Goal: Task Accomplishment & Management: Use online tool/utility

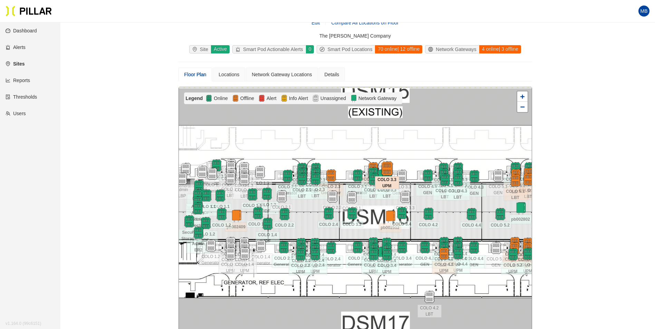
scroll to position [22, 0]
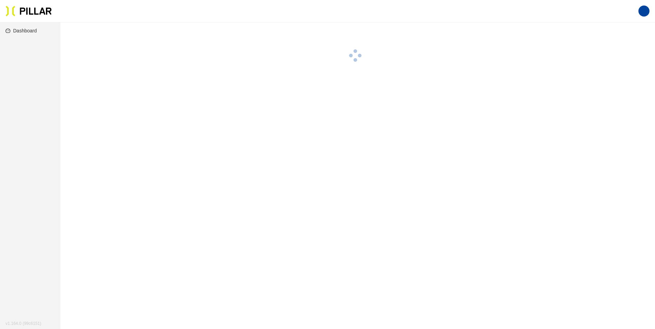
scroll to position [22, 0]
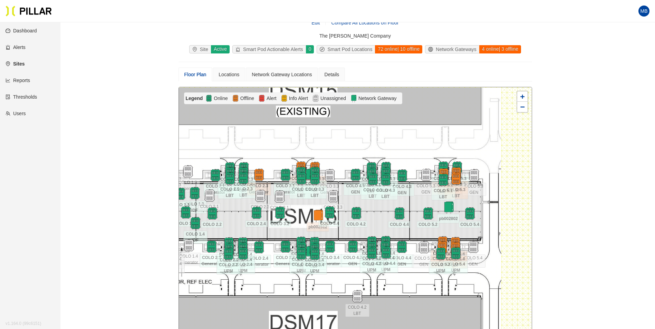
drag, startPoint x: 447, startPoint y: 225, endPoint x: 375, endPoint y: 225, distance: 72.1
click at [375, 225] on div at bounding box center [355, 210] width 353 height 246
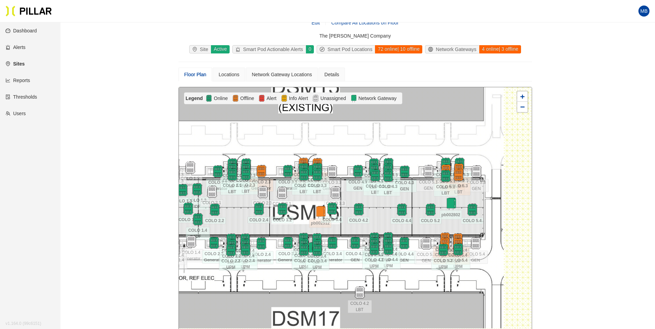
drag, startPoint x: 375, startPoint y: 219, endPoint x: 377, endPoint y: 215, distance: 4.5
click at [398, 217] on div at bounding box center [355, 210] width 353 height 246
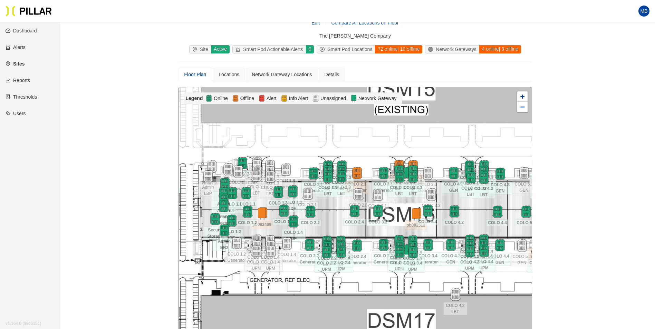
drag, startPoint x: 260, startPoint y: 216, endPoint x: 334, endPoint y: 216, distance: 74.6
click at [334, 216] on div at bounding box center [355, 210] width 353 height 246
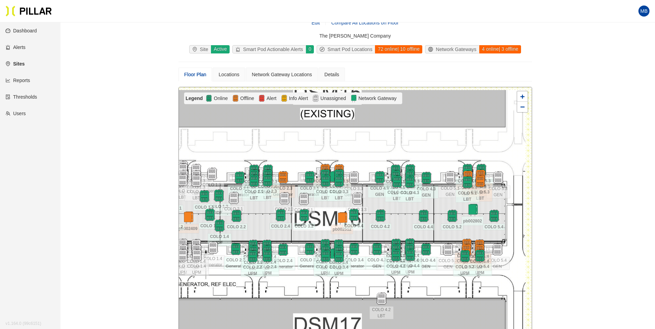
drag, startPoint x: 333, startPoint y: 229, endPoint x: 259, endPoint y: 233, distance: 74.0
click at [259, 233] on div at bounding box center [355, 210] width 353 height 246
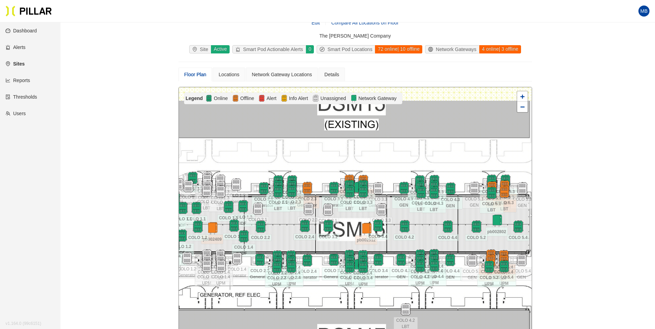
drag, startPoint x: 287, startPoint y: 149, endPoint x: 311, endPoint y: 159, distance: 26.1
click at [311, 159] on div at bounding box center [355, 210] width 353 height 246
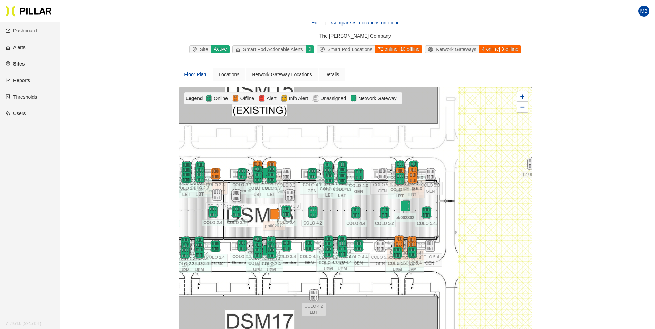
drag, startPoint x: 457, startPoint y: 162, endPoint x: 366, endPoint y: 147, distance: 92.3
click at [366, 147] on div at bounding box center [355, 210] width 353 height 246
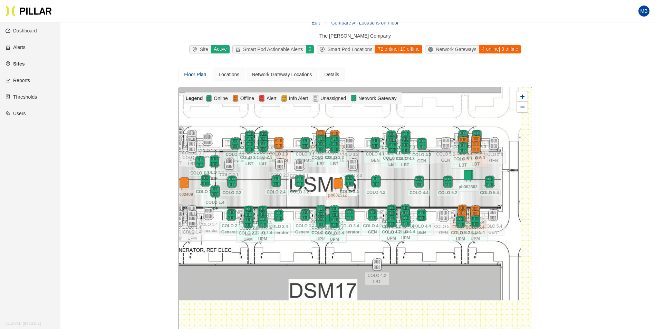
drag, startPoint x: 357, startPoint y: 295, endPoint x: 419, endPoint y: 264, distance: 69.8
click at [419, 264] on div at bounding box center [355, 210] width 353 height 246
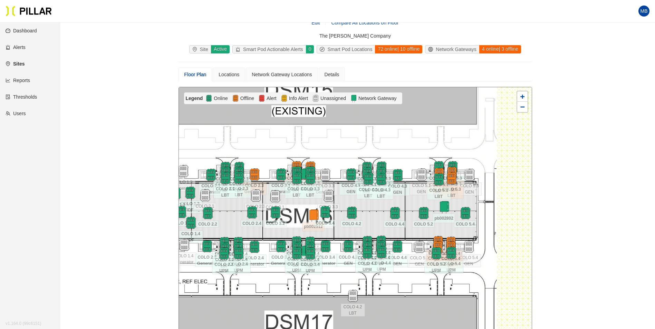
drag, startPoint x: 315, startPoint y: 275, endPoint x: 291, endPoint y: 306, distance: 39.6
click at [291, 306] on div at bounding box center [355, 210] width 353 height 246
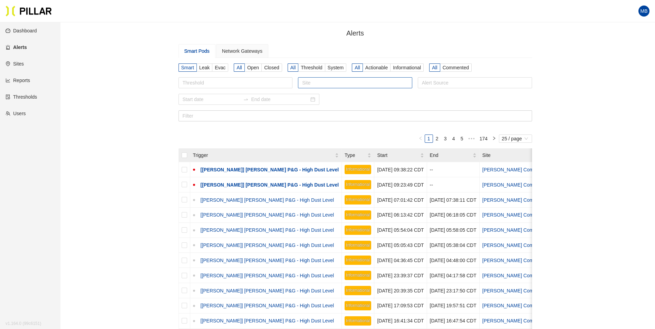
click at [320, 77] on div "Site" at bounding box center [355, 82] width 114 height 11
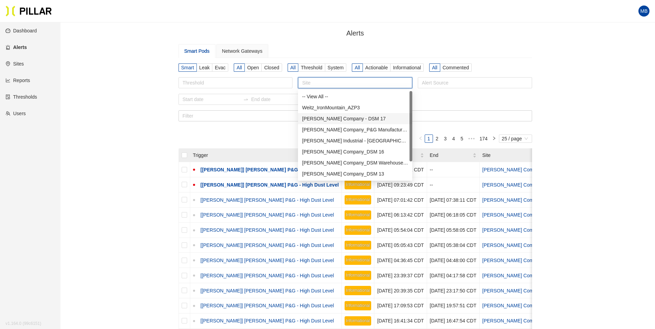
click at [341, 119] on div "[PERSON_NAME] Company - DSM 17" at bounding box center [355, 119] width 106 height 8
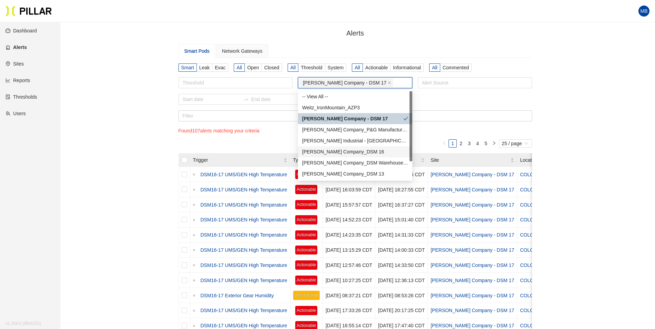
click at [352, 149] on div "[PERSON_NAME] Company_DSM 16" at bounding box center [355, 152] width 106 height 8
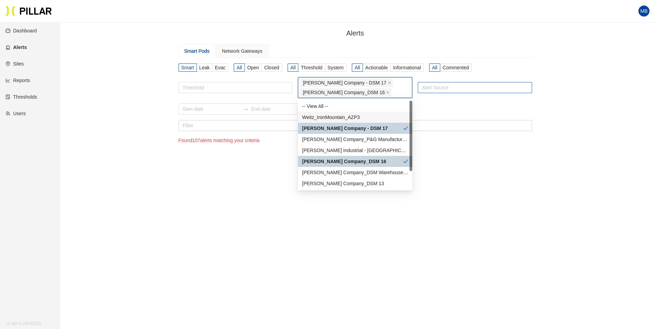
click at [444, 89] on div at bounding box center [474, 88] width 111 height 10
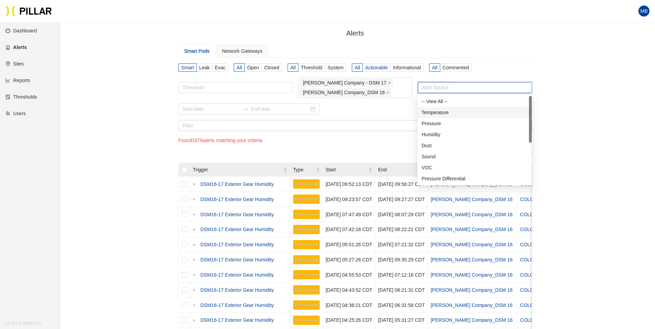
click at [373, 68] on span "Actionable" at bounding box center [376, 68] width 22 height 6
click at [0, 0] on input "Actionable" at bounding box center [0, 0] width 0 height 0
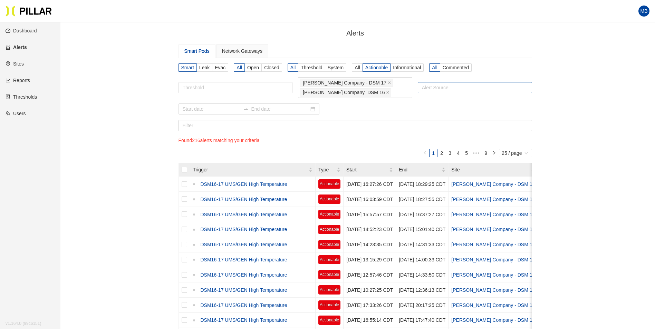
click at [440, 90] on div at bounding box center [474, 88] width 111 height 10
click at [357, 110] on div at bounding box center [354, 109] width 353 height 11
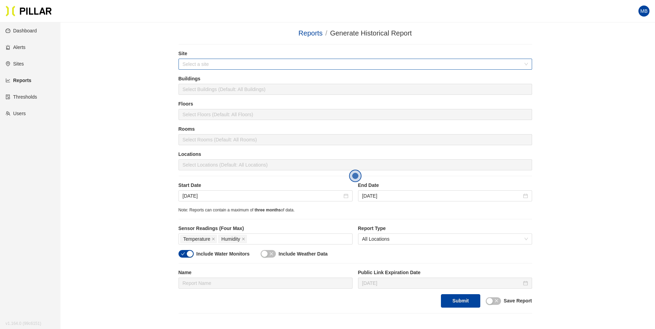
click at [212, 62] on input "search" at bounding box center [353, 64] width 340 height 10
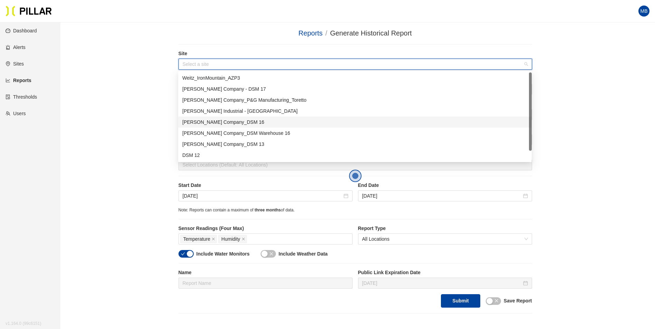
click at [231, 118] on div "[PERSON_NAME] Company_DSM 16" at bounding box center [354, 122] width 345 height 8
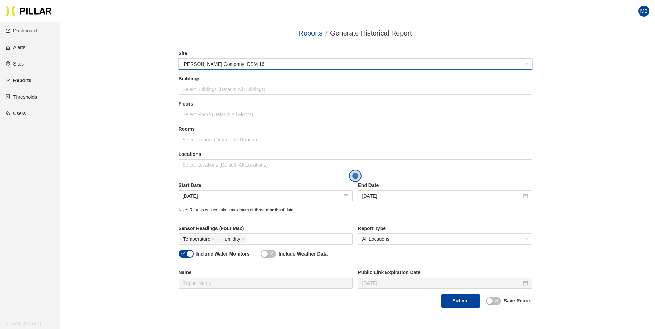
click at [107, 114] on div "Reports / Generate Historical Report / Site 546b1093 Weitz Company_DSM 16 Build…" at bounding box center [354, 171] width 555 height 286
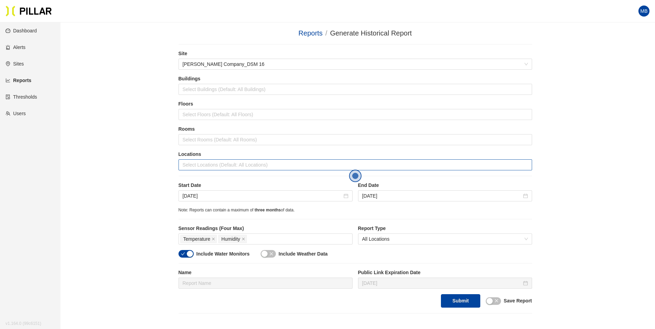
click at [213, 164] on div at bounding box center [355, 165] width 350 height 10
click at [135, 168] on div "Reports / Generate Historical Report / Site Weitz Company_DSM 16 Buildings Sele…" at bounding box center [354, 171] width 555 height 286
click at [224, 168] on div at bounding box center [355, 165] width 350 height 10
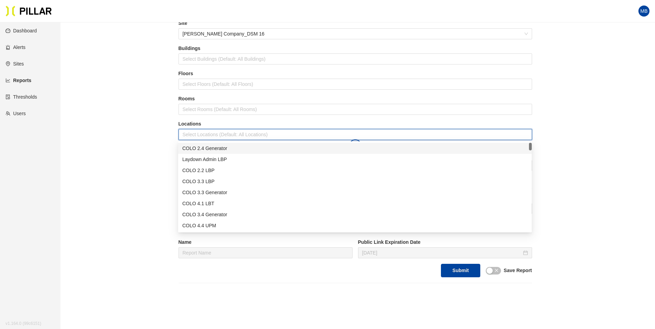
scroll to position [35, 0]
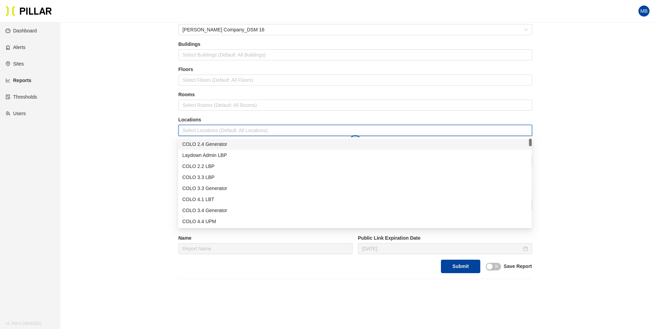
click at [211, 146] on div "COLO 2.4 Generator" at bounding box center [354, 144] width 345 height 8
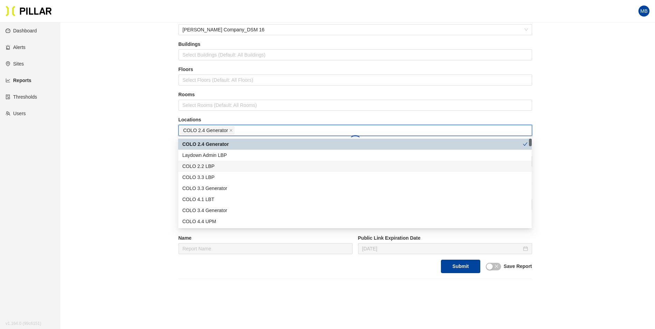
click at [215, 164] on div "COLO 2.2 LBP" at bounding box center [354, 167] width 345 height 8
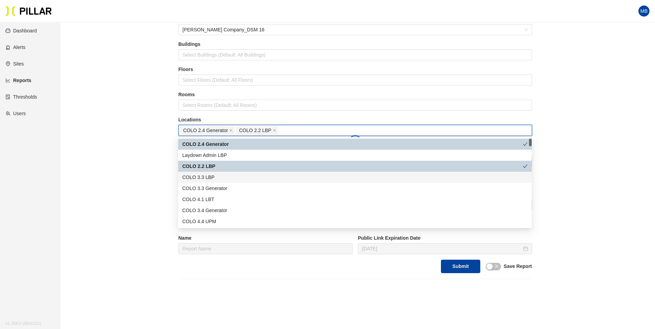
click at [215, 176] on div "COLO 3.3 LBP" at bounding box center [354, 178] width 345 height 8
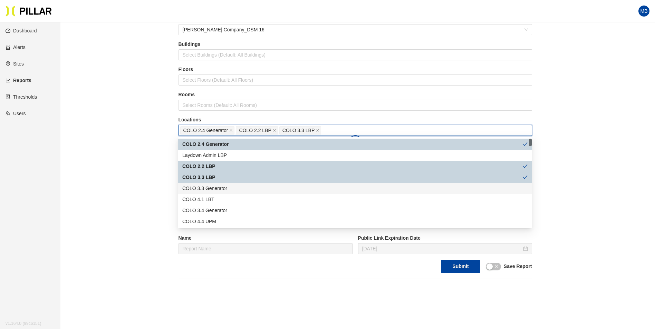
click at [217, 191] on div "COLO 3.3 Generator" at bounding box center [354, 189] width 345 height 8
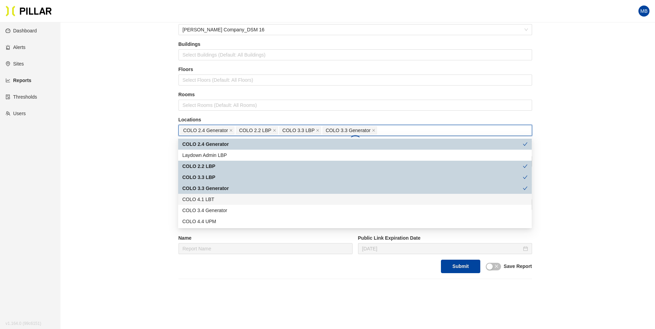
click at [217, 201] on div "COLO 4.1 LBT" at bounding box center [354, 200] width 345 height 8
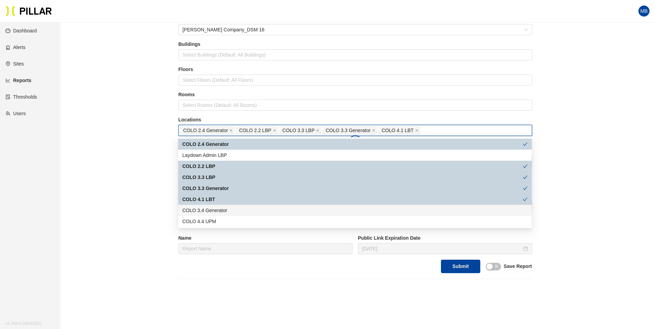
click at [220, 212] on div "COLO 3.4 Generator" at bounding box center [354, 211] width 345 height 8
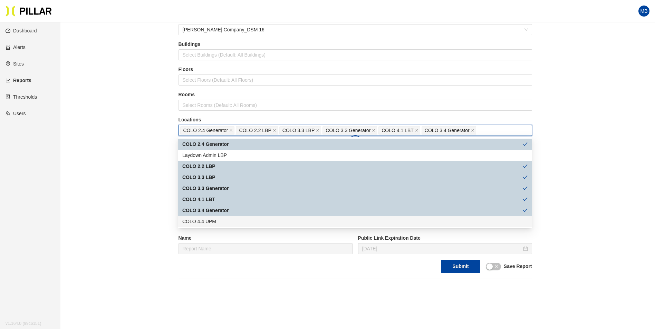
click at [219, 219] on div "COLO 4.4 UPM" at bounding box center [354, 222] width 345 height 8
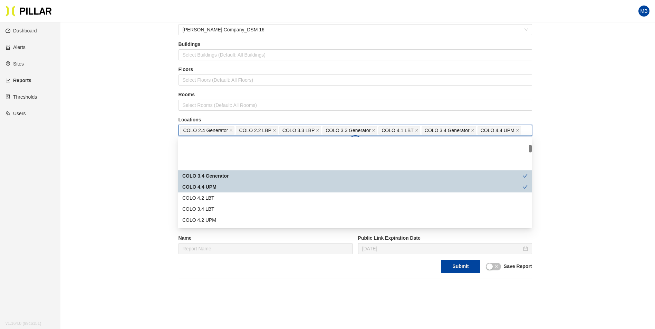
scroll to position [69, 0]
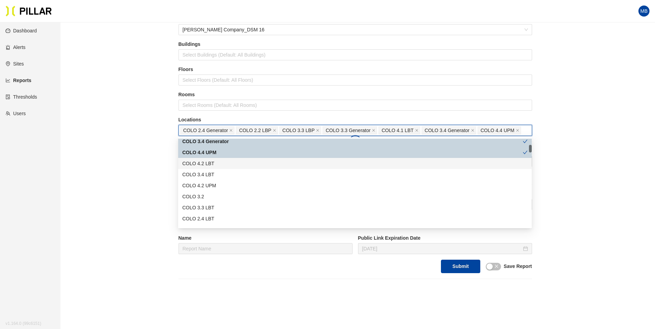
click at [221, 167] on div "COLO 4.2 LBT" at bounding box center [354, 164] width 345 height 8
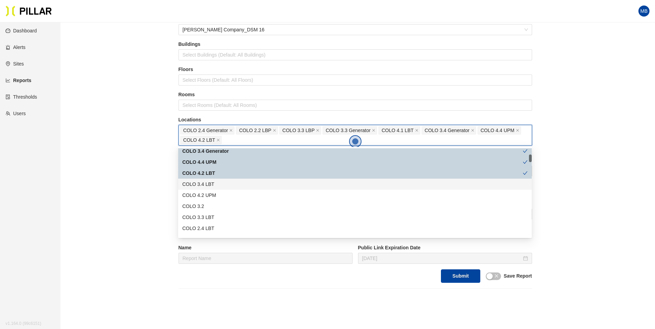
click at [217, 185] on div "COLO 3.4 LBT" at bounding box center [354, 185] width 345 height 8
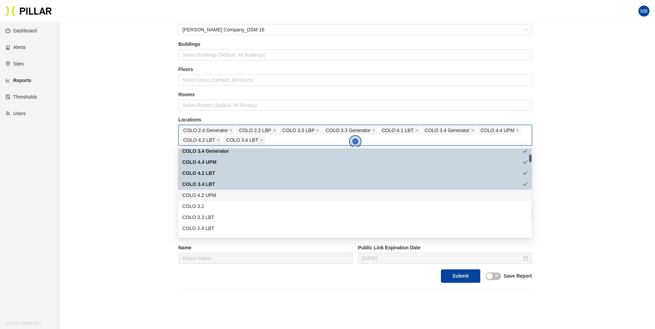
click at [217, 193] on div "COLO 4.2 UPM" at bounding box center [354, 196] width 345 height 8
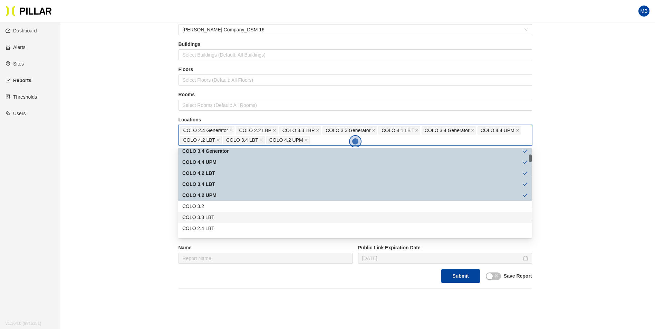
click at [219, 216] on div "COLO 3.3 LBT" at bounding box center [354, 218] width 345 height 8
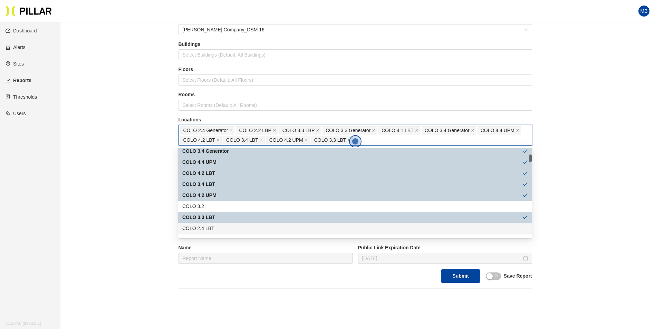
click at [218, 226] on div "COLO 2.4 LBT" at bounding box center [354, 229] width 345 height 8
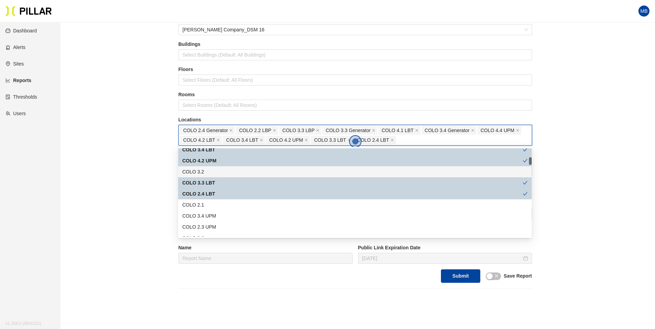
scroll to position [138, 0]
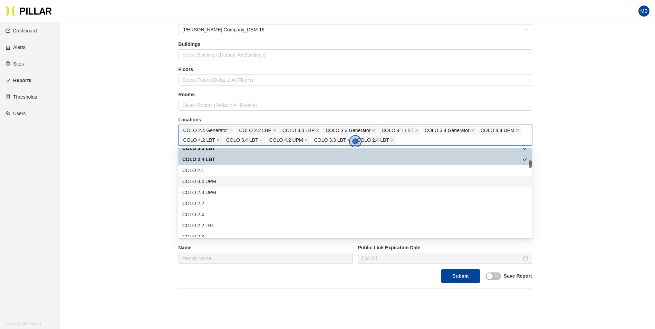
click at [222, 183] on div "COLO 3.4 UPM" at bounding box center [354, 182] width 345 height 8
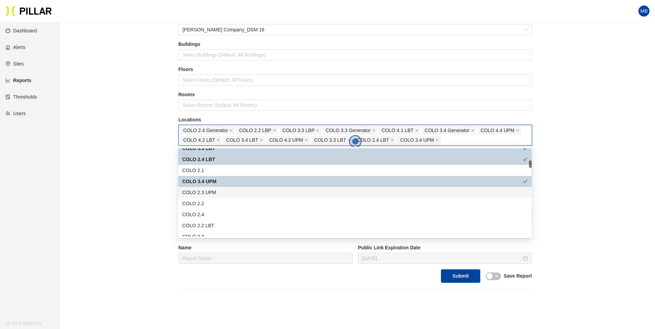
click at [223, 190] on div "COLO 2.3 UPM" at bounding box center [354, 193] width 345 height 8
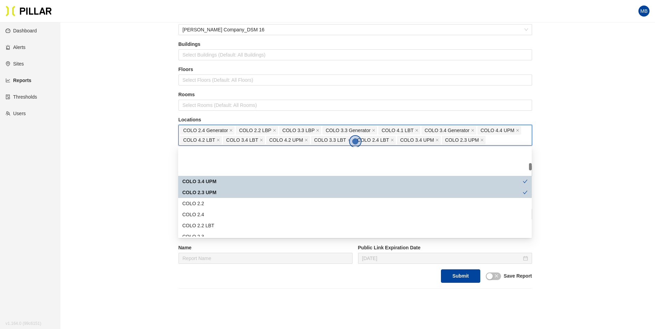
scroll to position [173, 0]
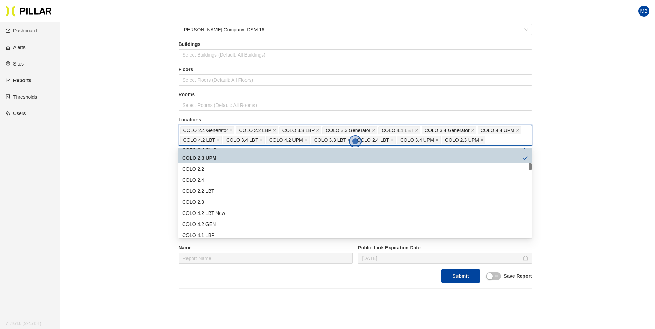
click at [223, 190] on div "COLO 2.2 LBT" at bounding box center [354, 191] width 345 height 8
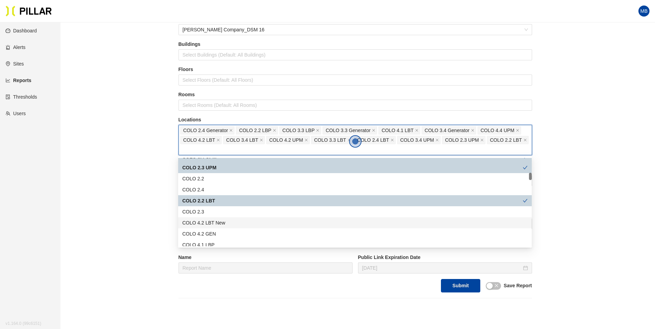
click at [241, 226] on div "COLO 4.2 LBT New" at bounding box center [354, 223] width 345 height 8
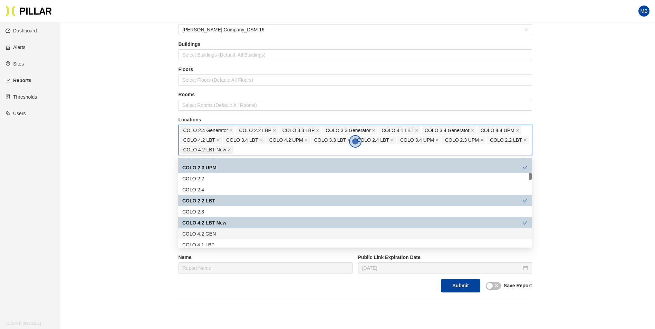
click at [233, 231] on div "COLO 4.2 GEN" at bounding box center [354, 234] width 345 height 8
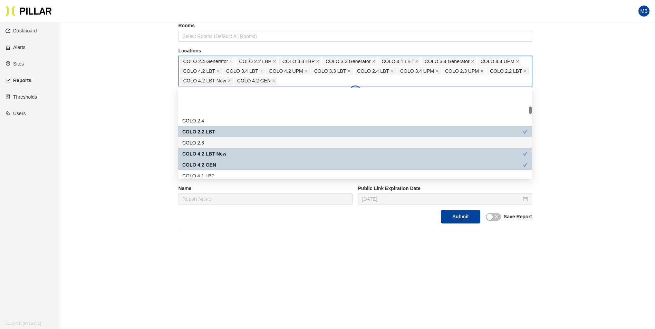
scroll to position [207, 0]
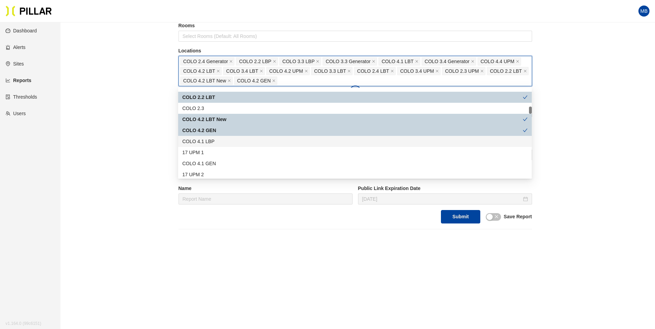
click at [227, 139] on div "COLO 4.1 LBP" at bounding box center [354, 142] width 345 height 8
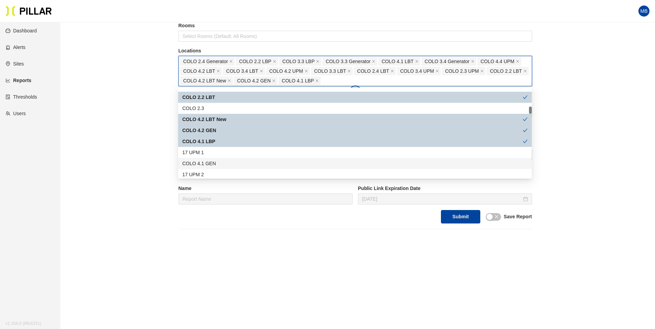
click at [224, 166] on div "COLO 4.1 GEN" at bounding box center [354, 164] width 345 height 8
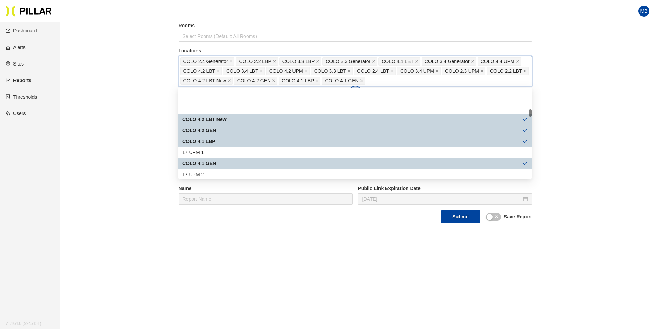
scroll to position [242, 0]
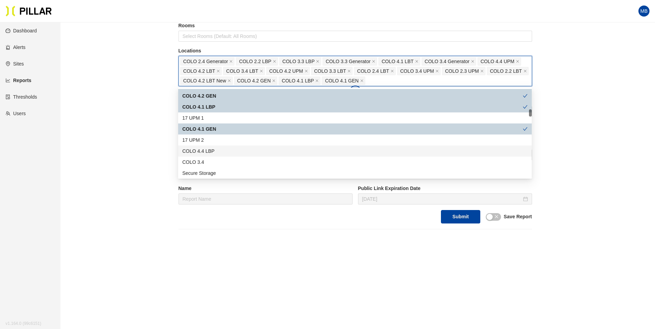
click at [217, 152] on div "COLO 4.4 LBP" at bounding box center [354, 151] width 345 height 8
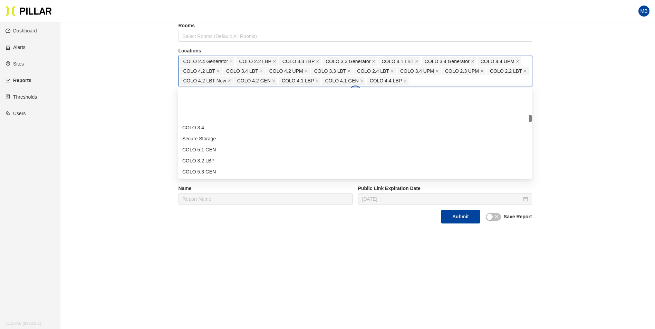
scroll to position [311, 0]
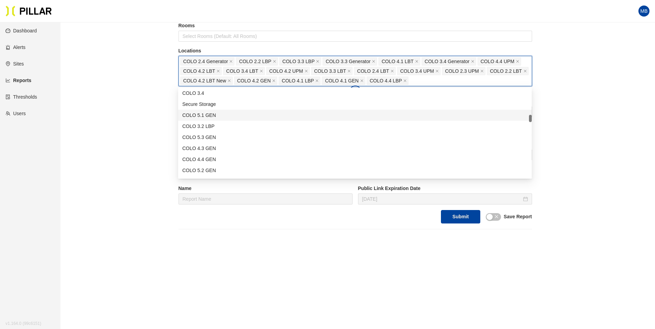
click at [219, 113] on div "COLO 5.1 GEN" at bounding box center [354, 115] width 345 height 8
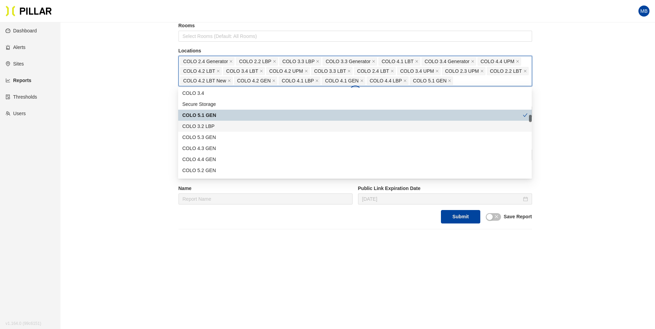
click at [215, 127] on div "COLO 3.2 LBP" at bounding box center [354, 127] width 345 height 8
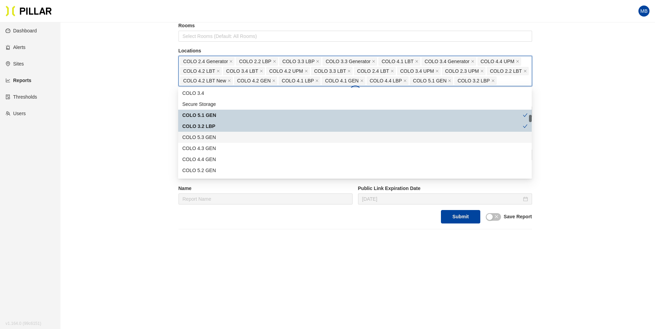
click at [215, 138] on div "COLO 5.3 GEN" at bounding box center [354, 138] width 345 height 8
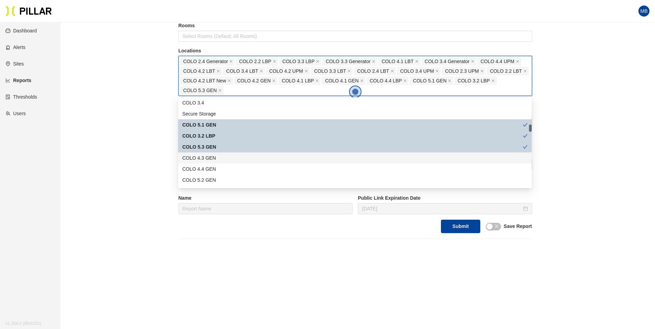
click at [213, 156] on div "COLO 4.3 GEN" at bounding box center [354, 158] width 345 height 8
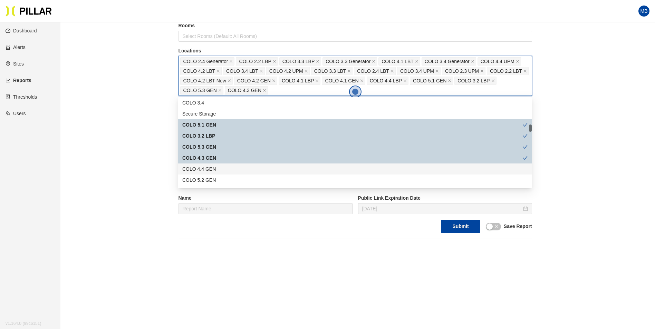
click at [212, 168] on div "COLO 4.4 GEN" at bounding box center [354, 169] width 345 height 8
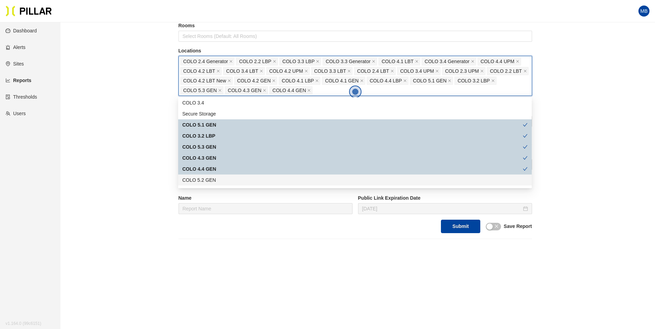
click at [212, 179] on div "COLO 5.2 GEN" at bounding box center [354, 180] width 345 height 8
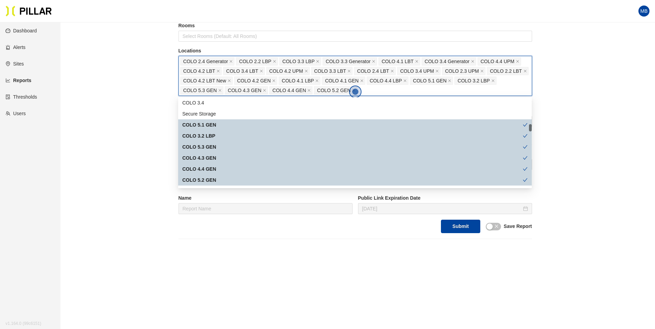
click at [216, 126] on div "COLO 5.1 GEN" at bounding box center [352, 125] width 340 height 8
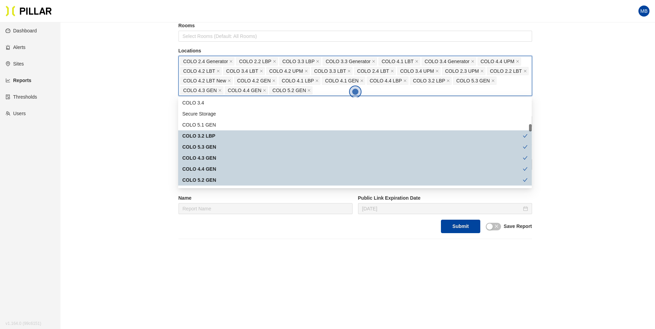
click at [215, 146] on div "COLO 5.3 GEN" at bounding box center [352, 147] width 340 height 8
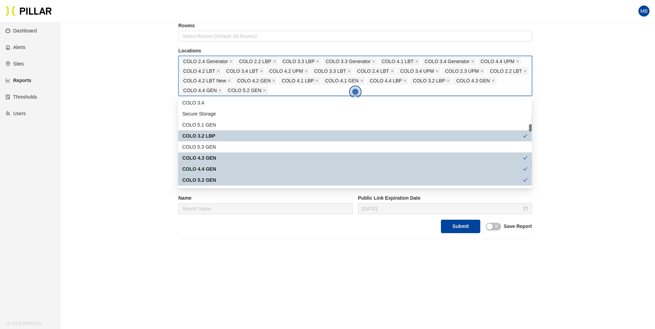
click at [216, 179] on div "COLO 5.2 GEN" at bounding box center [352, 180] width 340 height 8
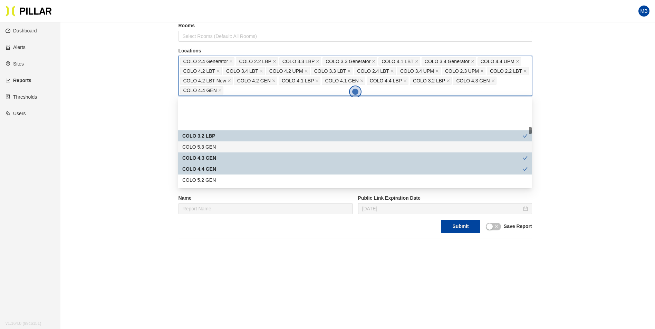
scroll to position [345, 0]
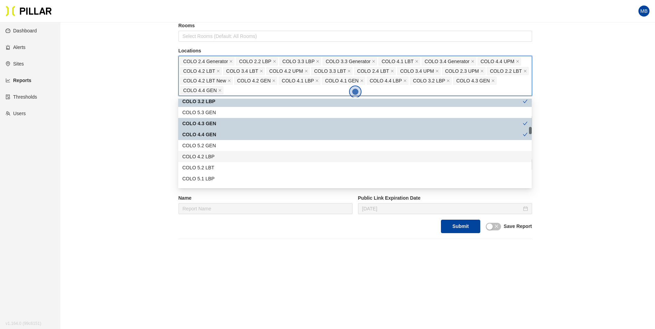
click at [222, 158] on div "COLO 4.2 LBP" at bounding box center [354, 157] width 345 height 8
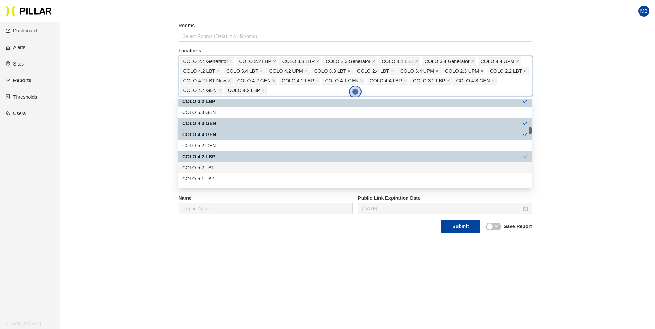
click at [221, 168] on div "COLO 5.2 LBT" at bounding box center [354, 168] width 345 height 8
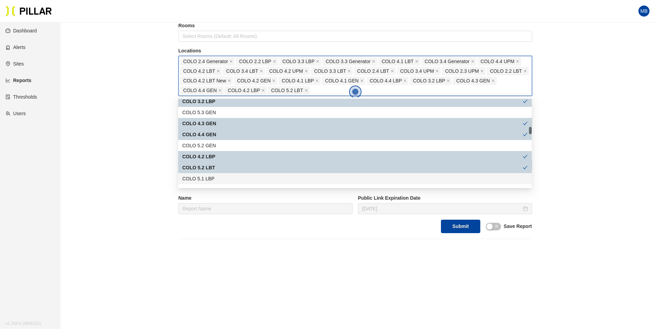
click at [220, 176] on div "COLO 5.1 LBP" at bounding box center [354, 179] width 345 height 8
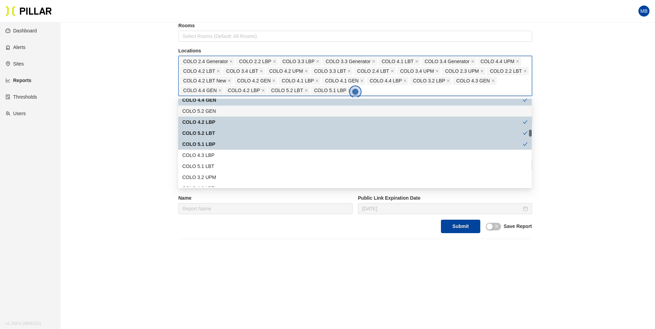
scroll to position [414, 0]
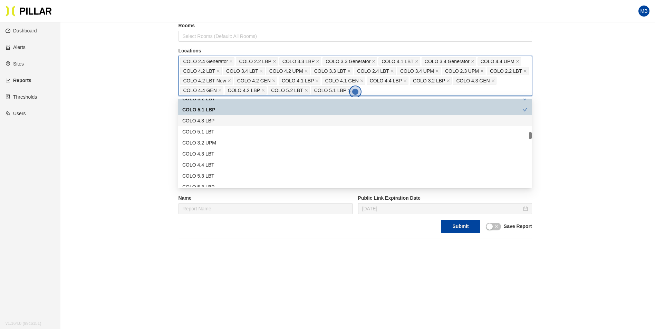
click at [217, 123] on div "COLO 4.3 LBP" at bounding box center [354, 121] width 345 height 8
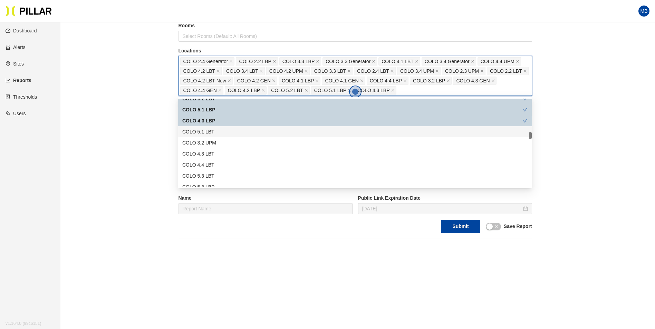
click at [218, 133] on div "COLO 5.1 LBT" at bounding box center [354, 132] width 345 height 8
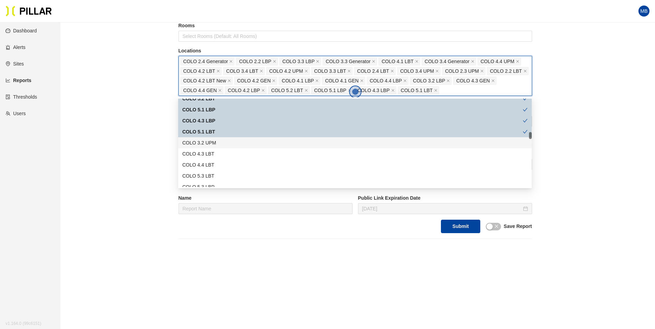
click at [218, 140] on div "COLO 3.2 UPM" at bounding box center [354, 143] width 345 height 8
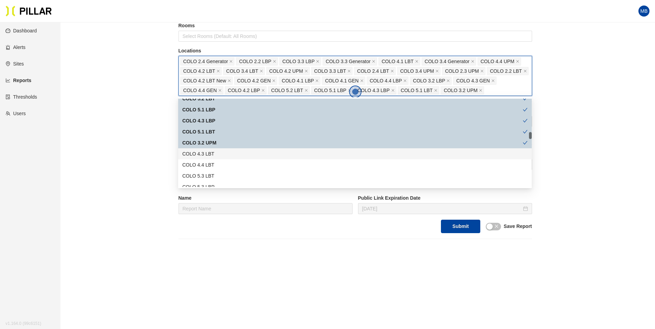
click at [217, 149] on div "COLO 4.3 LBT" at bounding box center [354, 153] width 353 height 11
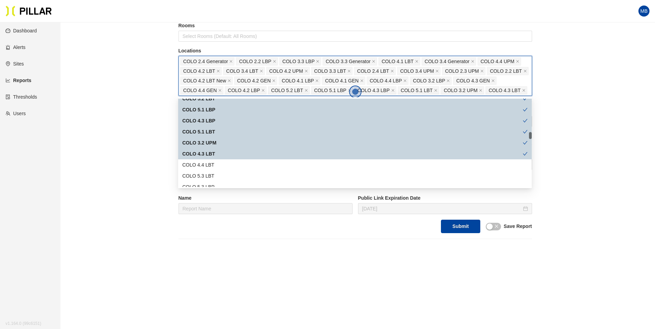
click at [216, 162] on div "COLO 4.4 LBT" at bounding box center [354, 165] width 345 height 8
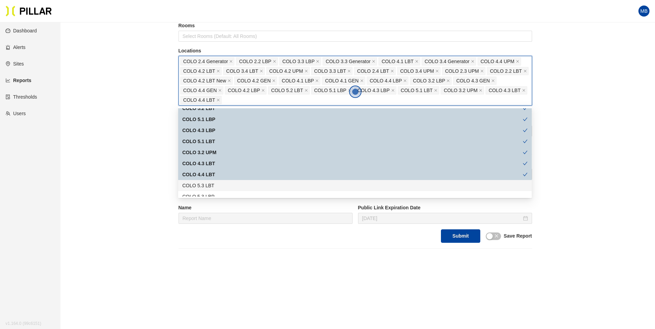
click at [216, 184] on div "COLO 5.3 LBT" at bounding box center [354, 186] width 345 height 8
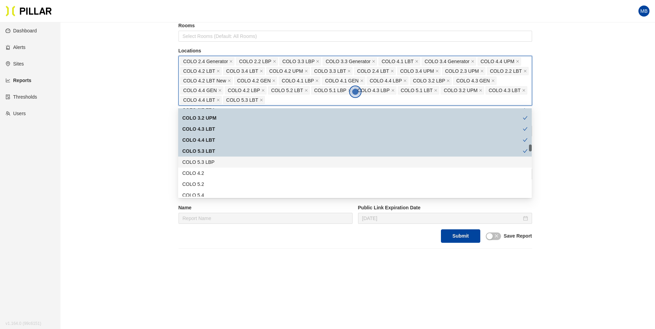
click at [219, 160] on div "COLO 5.3 LBP" at bounding box center [354, 162] width 345 height 8
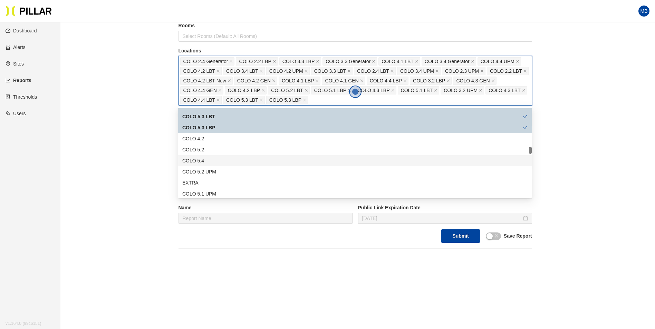
scroll to position [518, 0]
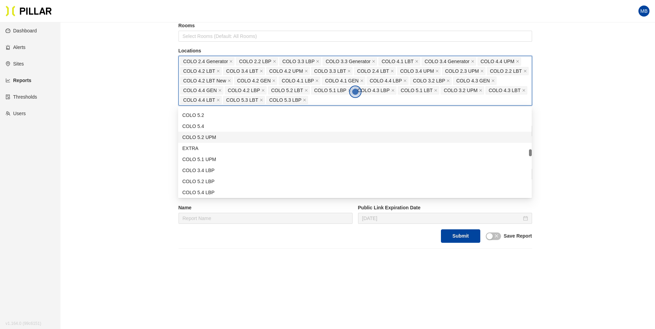
click at [226, 138] on div "COLO 5.2 UPM" at bounding box center [354, 138] width 345 height 8
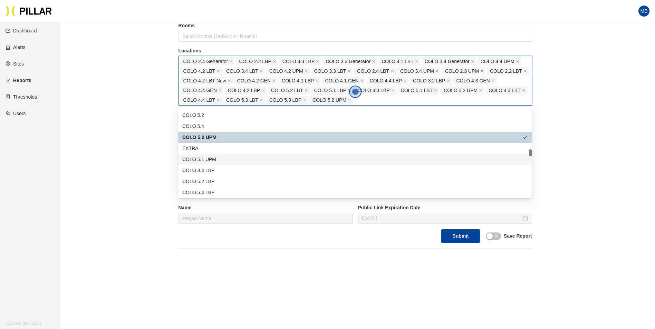
click at [224, 159] on div "COLO 5.1 UPM" at bounding box center [354, 160] width 345 height 8
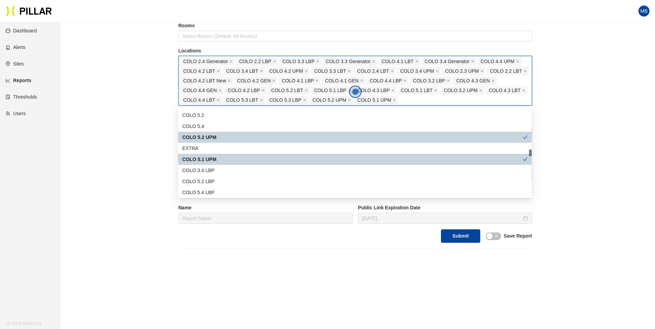
click at [222, 169] on div "COLO 3.4 LBP" at bounding box center [354, 171] width 345 height 8
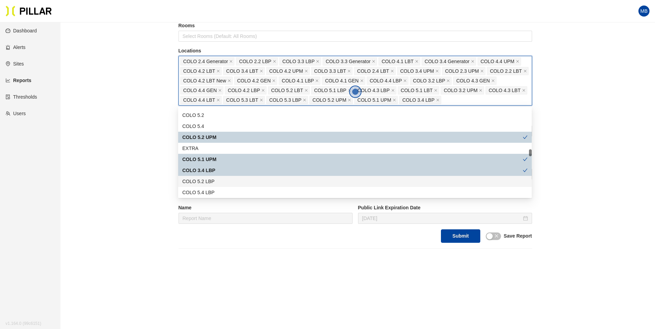
click at [219, 178] on div "COLO 5.2 LBP" at bounding box center [354, 182] width 345 height 8
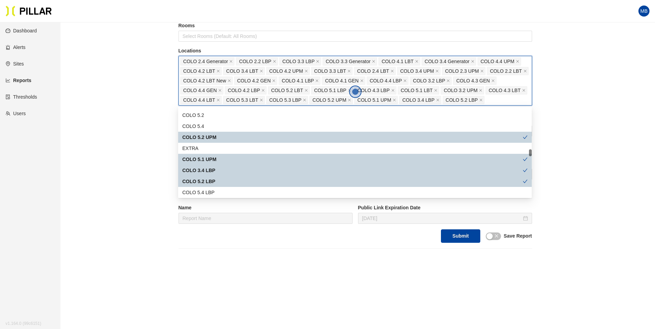
click at [217, 190] on div "COLO 5.4 LBP" at bounding box center [354, 193] width 345 height 8
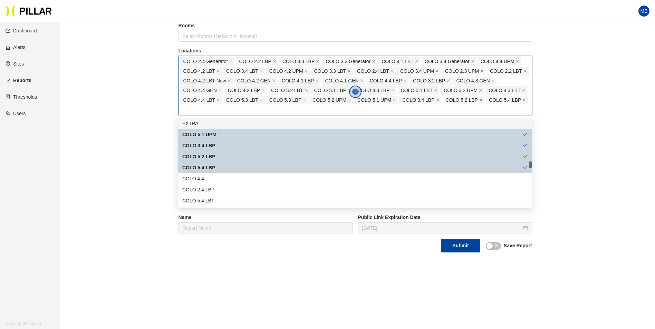
scroll to position [587, 0]
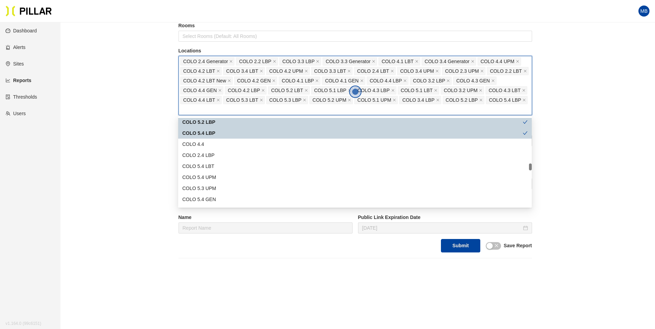
click at [221, 153] on div "COLO 2.4 LBP" at bounding box center [354, 156] width 345 height 8
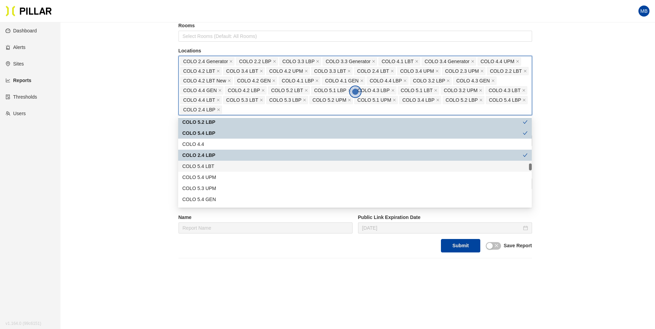
click at [222, 168] on div "COLO 5.4 LBT" at bounding box center [354, 167] width 345 height 8
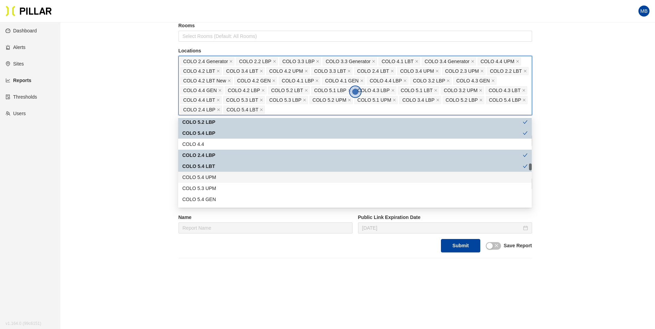
click at [222, 175] on div "COLO 5.4 UPM" at bounding box center [354, 178] width 345 height 8
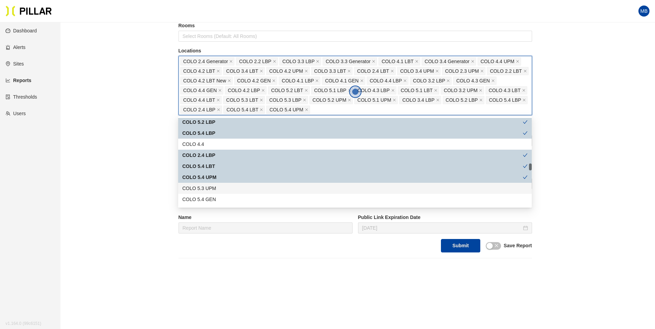
click at [219, 186] on div "COLO 5.3 UPM" at bounding box center [354, 189] width 345 height 8
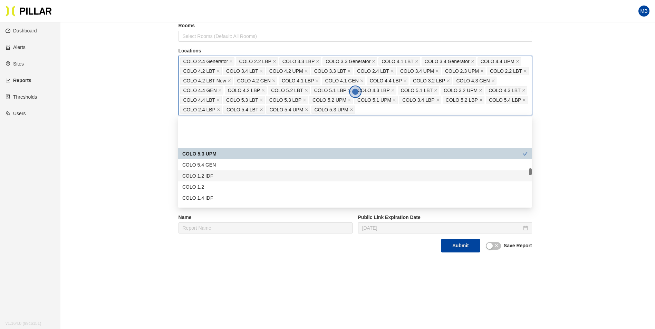
scroll to position [656, 0]
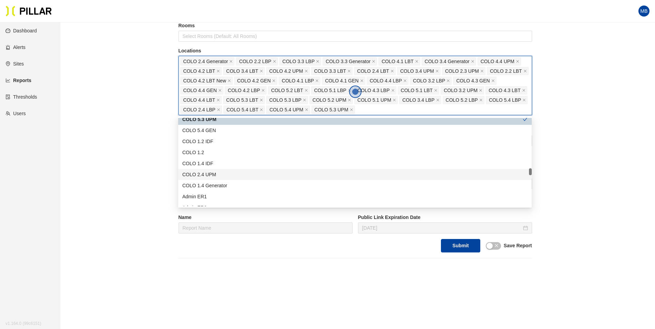
click at [233, 171] on div "COLO 2.4 UPM" at bounding box center [354, 175] width 345 height 8
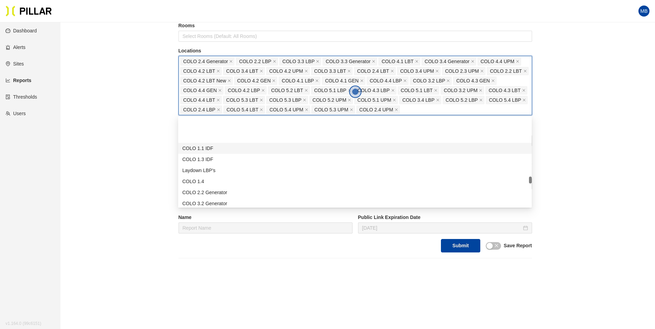
scroll to position [794, 0]
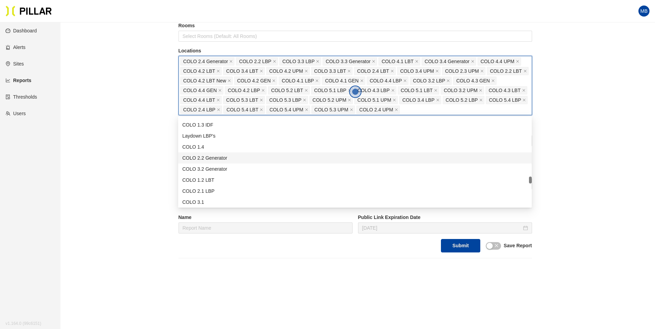
click at [239, 158] on div "COLO 2.2 Generator" at bounding box center [354, 158] width 345 height 8
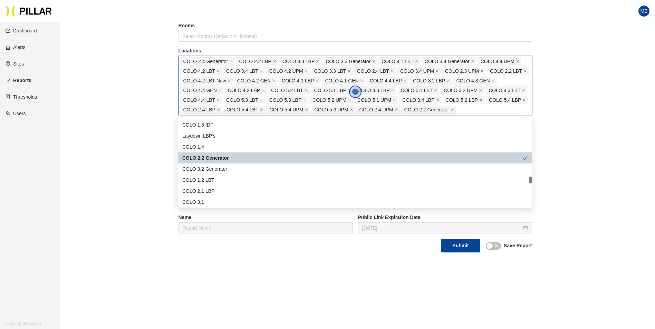
click at [236, 167] on div "COLO 3.2 Generator" at bounding box center [354, 169] width 345 height 8
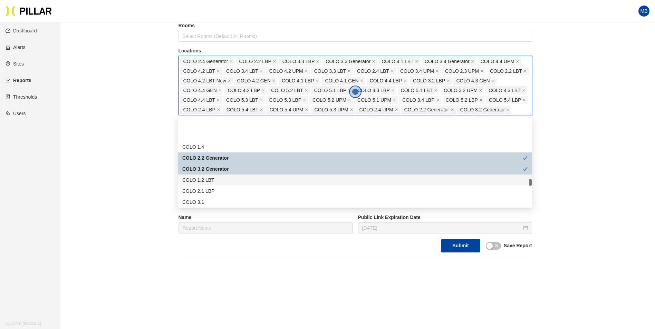
scroll to position [828, 0]
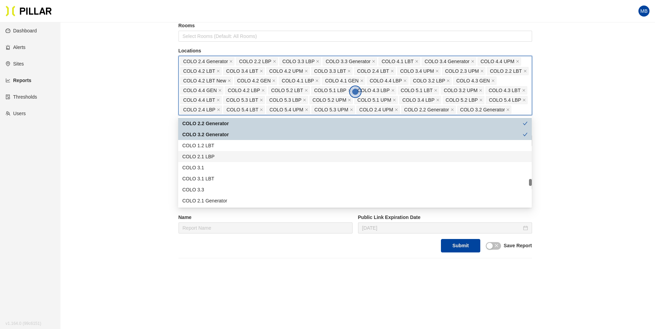
click at [230, 154] on div "COLO 2.1 LBP" at bounding box center [354, 157] width 345 height 8
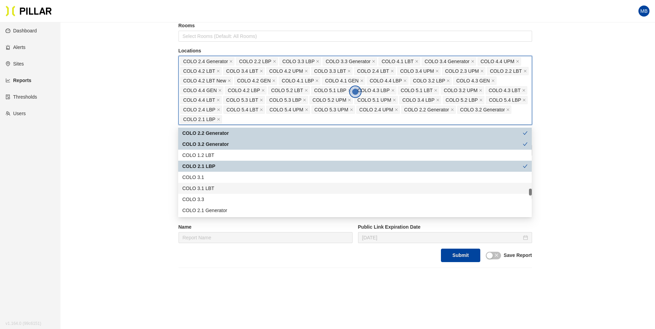
click at [223, 187] on div "COLO 3.1 LBT" at bounding box center [354, 189] width 345 height 8
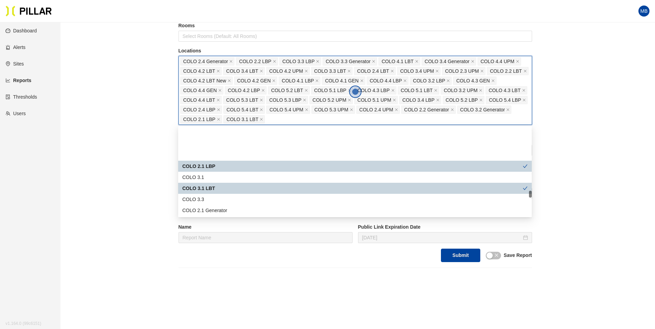
scroll to position [863, 0]
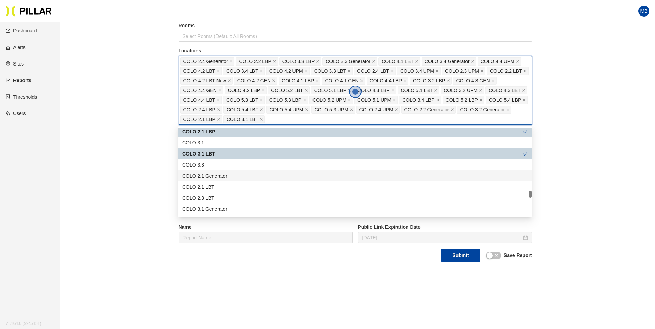
click at [231, 174] on div "COLO 2.1 Generator" at bounding box center [354, 176] width 345 height 8
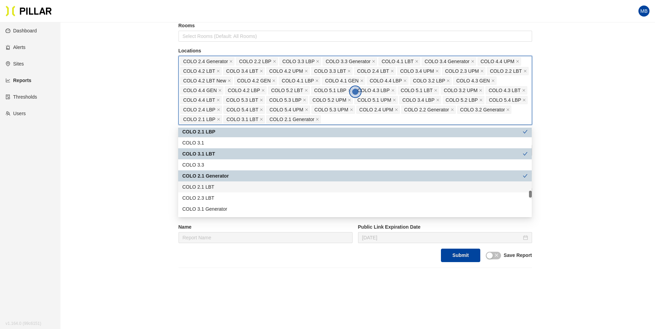
click at [223, 187] on div "COLO 2.1 LBT" at bounding box center [354, 187] width 345 height 8
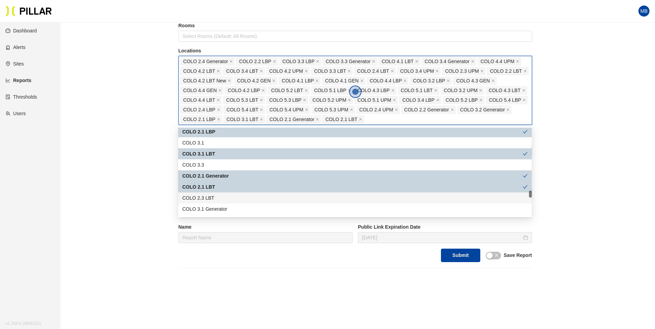
click at [217, 200] on div "COLO 2.3 LBT" at bounding box center [354, 198] width 345 height 8
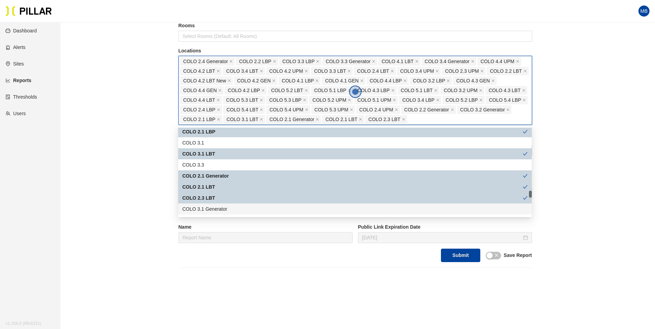
click at [215, 207] on div "COLO 3.1 Generator" at bounding box center [354, 209] width 345 height 8
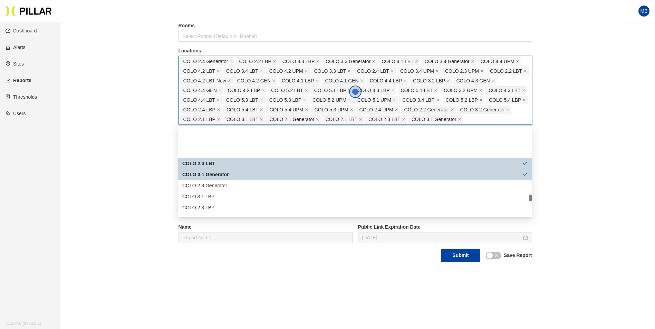
scroll to position [932, 0]
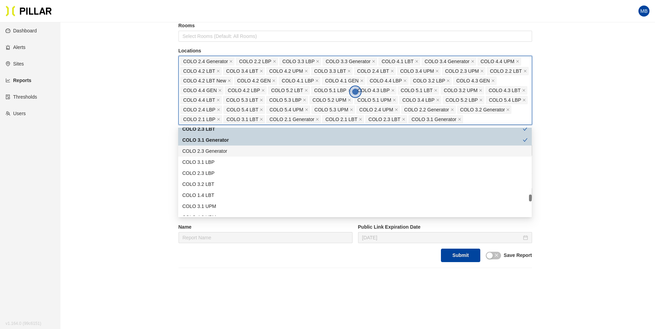
click at [227, 154] on div "COLO 2.3 Generator" at bounding box center [354, 151] width 345 height 8
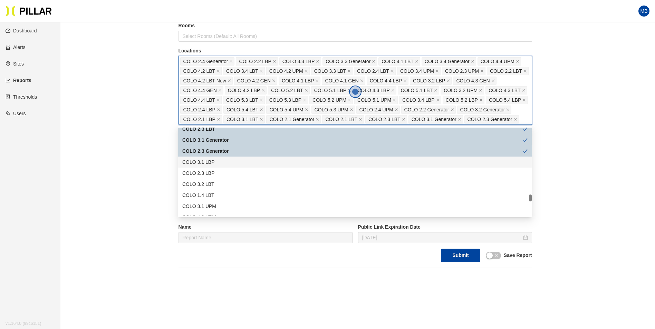
click at [227, 162] on div "COLO 3.1 LBP" at bounding box center [354, 162] width 345 height 8
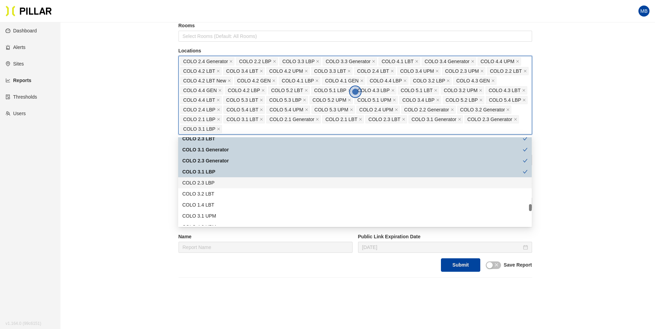
click at [213, 185] on div "COLO 2.3 LBP" at bounding box center [354, 183] width 345 height 8
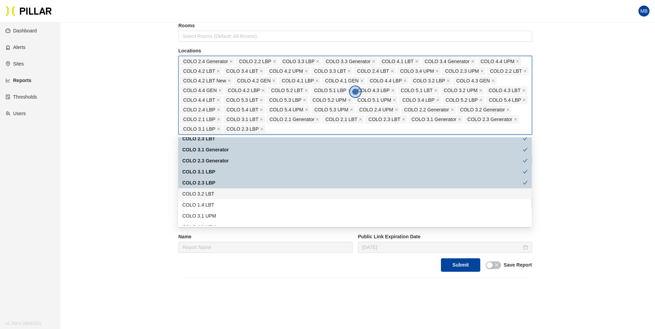
click at [210, 194] on div "COLO 3.2 LBT" at bounding box center [354, 194] width 345 height 8
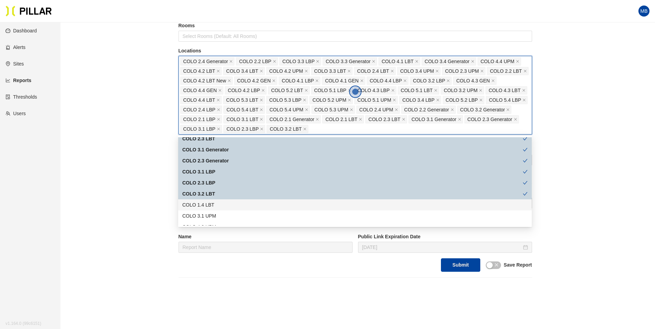
click at [210, 214] on div "COLO 3.1 UPM" at bounding box center [354, 216] width 345 height 8
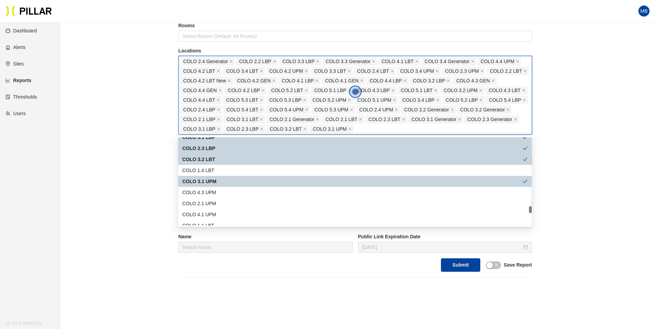
scroll to position [1001, 0]
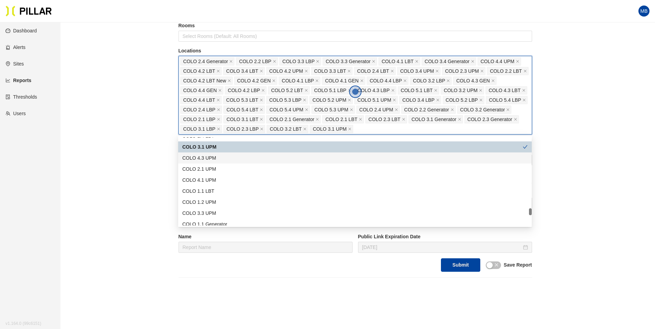
click at [218, 158] on div "COLO 4.3 UPM" at bounding box center [354, 158] width 345 height 8
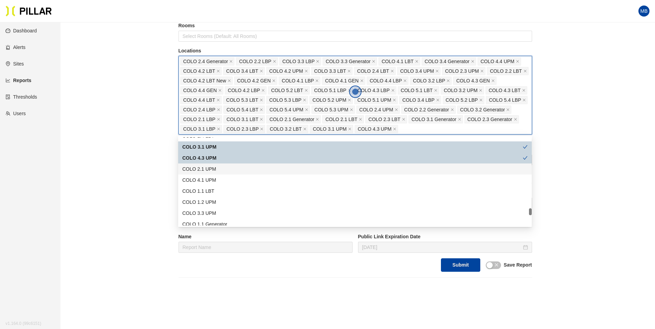
click at [214, 169] on div "COLO 2.1 UPM" at bounding box center [354, 169] width 345 height 8
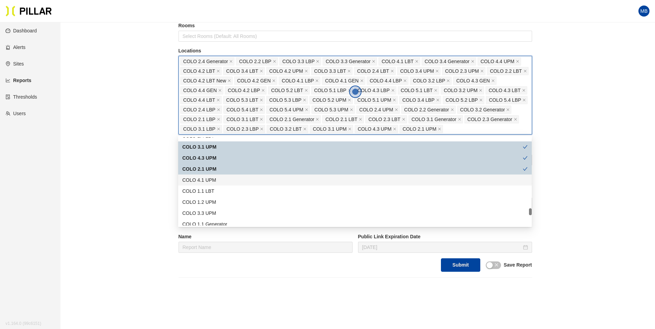
click at [212, 179] on div "COLO 4.1 UPM" at bounding box center [354, 180] width 345 height 8
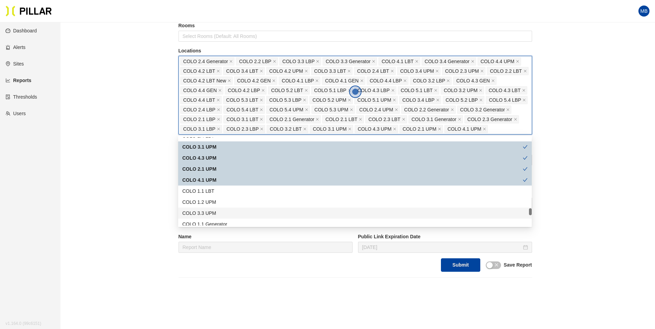
click at [213, 213] on div "COLO 3.3 UPM" at bounding box center [354, 214] width 345 height 8
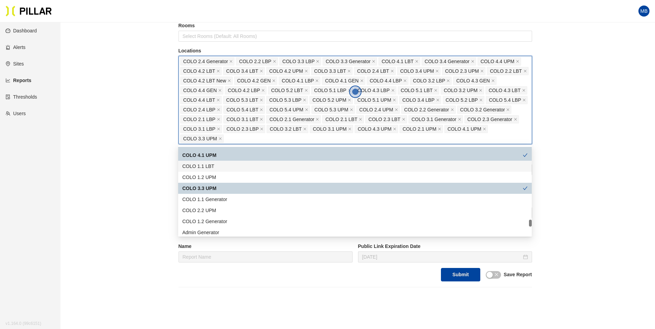
scroll to position [1070, 0]
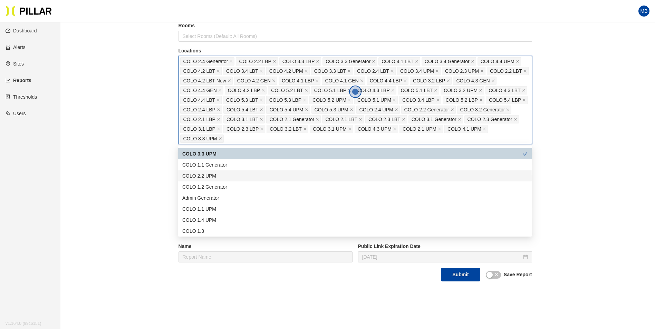
click at [235, 176] on div "COLO 2.2 UPM" at bounding box center [354, 176] width 345 height 8
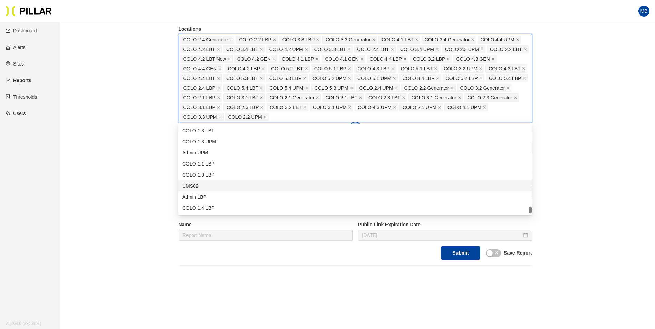
scroll to position [138, 0]
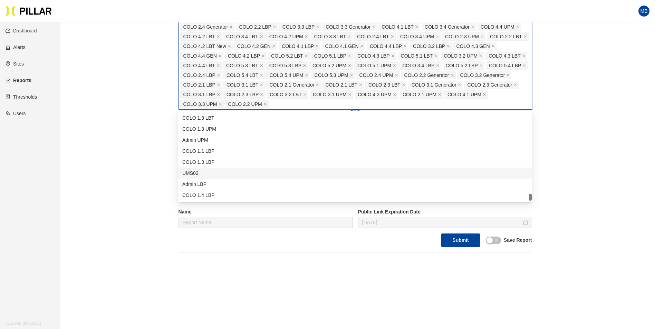
click at [141, 173] on div "Reports / Generate Historical Report / Site Weitz Company_DSM 16 Buildings Sele…" at bounding box center [354, 71] width 555 height 363
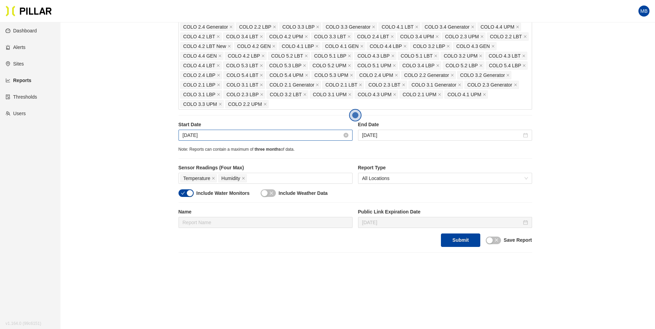
click at [230, 138] on input "Aug 18, 2025" at bounding box center [262, 136] width 159 height 8
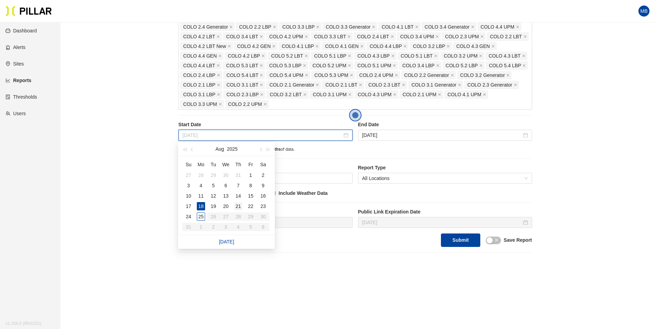
type input "Aug 21, 2025"
click at [241, 206] on div "21" at bounding box center [238, 206] width 8 height 8
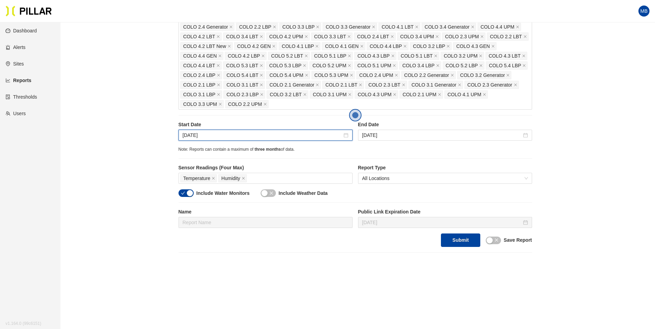
click at [187, 191] on div "button" at bounding box center [190, 193] width 6 height 6
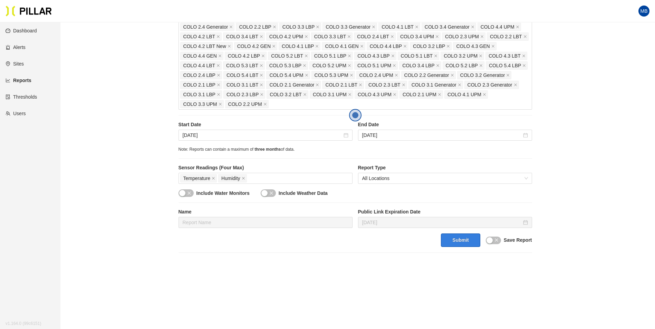
click at [465, 244] on button "Submit" at bounding box center [460, 240] width 39 height 13
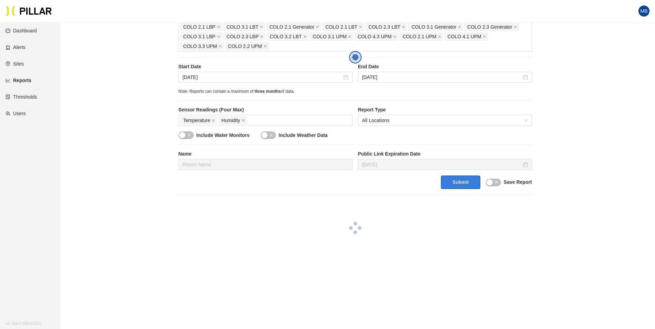
scroll to position [207, 0]
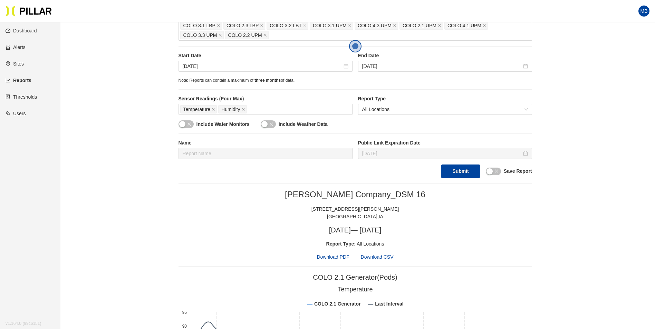
click at [341, 258] on span "Download PDF" at bounding box center [333, 257] width 32 height 8
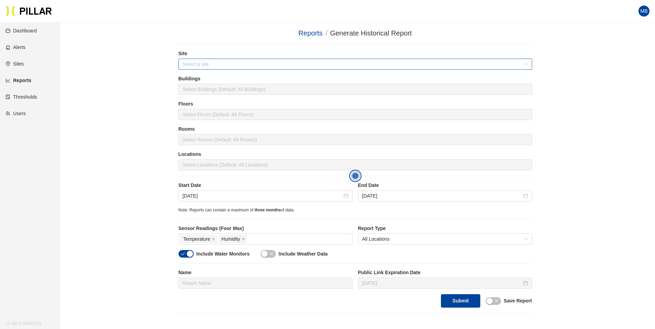
click at [222, 64] on input "search" at bounding box center [353, 64] width 340 height 10
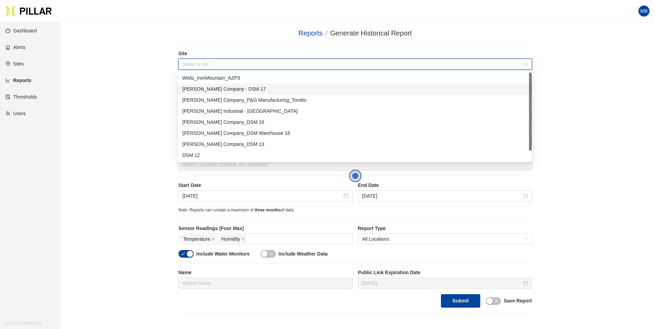
click at [234, 93] on div "[PERSON_NAME] Company - DSM 17" at bounding box center [354, 89] width 345 height 8
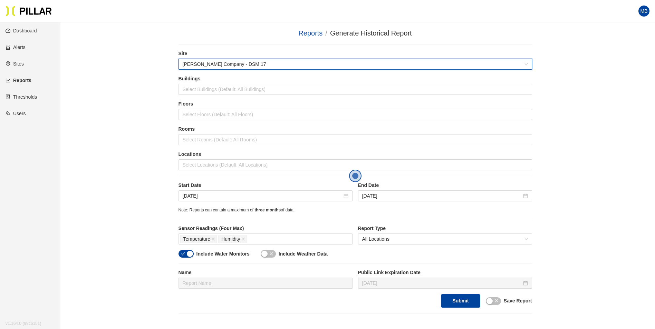
click at [133, 88] on div "Reports / Generate Historical Report / Site 6d0aa5c7 [PERSON_NAME] Company - DS…" at bounding box center [354, 171] width 555 height 286
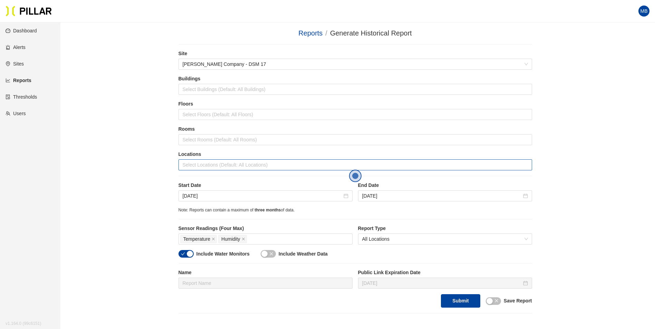
click at [196, 169] on div at bounding box center [355, 165] width 350 height 10
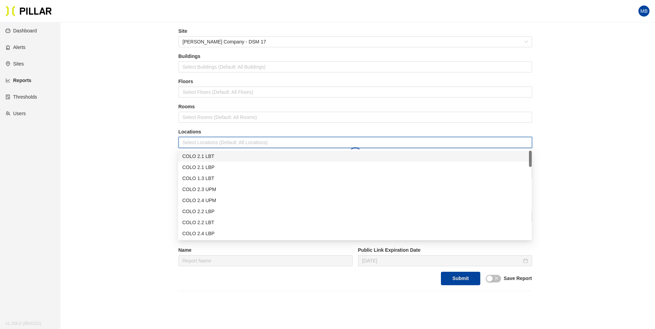
scroll to position [35, 0]
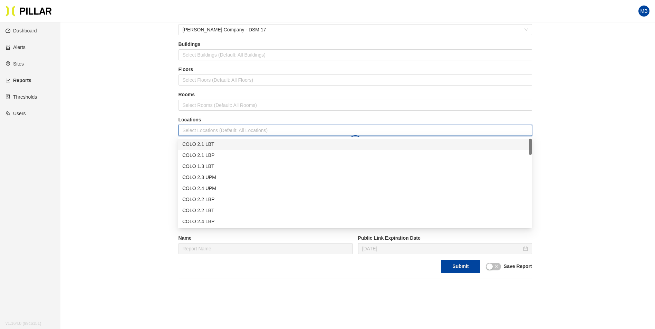
click at [217, 146] on div "COLO 2.1 LBT" at bounding box center [354, 144] width 345 height 8
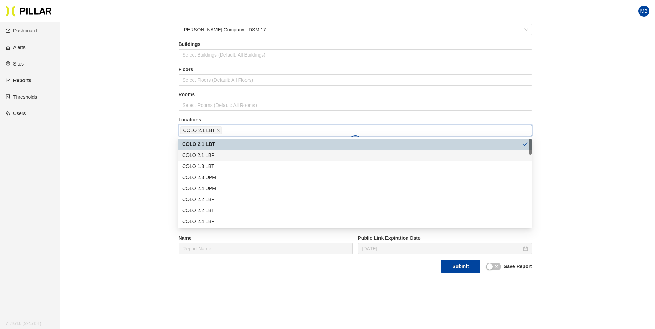
click at [214, 154] on div "COLO 2.1 LBP" at bounding box center [354, 156] width 345 height 8
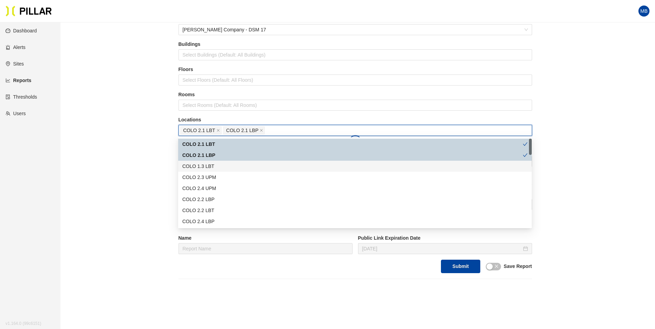
click at [209, 164] on div "COLO 1.3 LBT" at bounding box center [354, 167] width 345 height 8
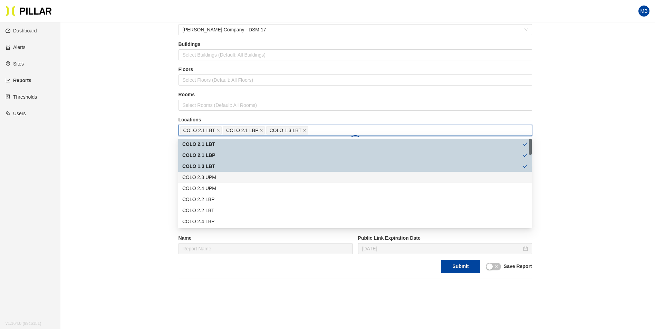
click at [215, 178] on div "COLO 2.3 UPM" at bounding box center [354, 178] width 345 height 8
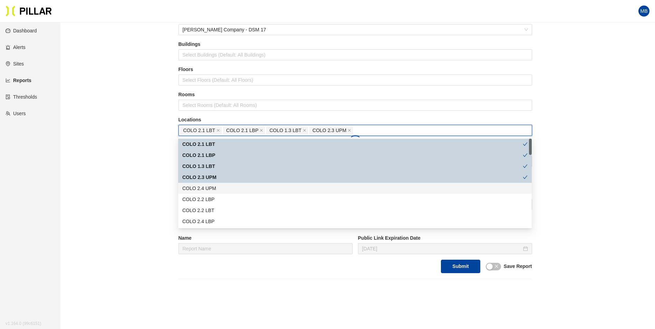
click at [216, 191] on div "COLO 2.4 UPM" at bounding box center [354, 189] width 345 height 8
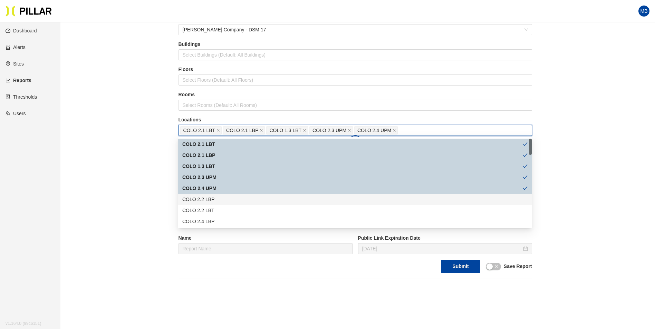
click at [217, 201] on div "COLO 2.2 LBP" at bounding box center [354, 200] width 345 height 8
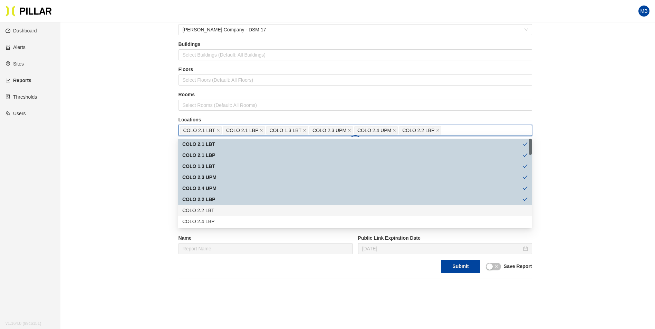
click at [217, 211] on div "COLO 2.2 LBT" at bounding box center [354, 211] width 345 height 8
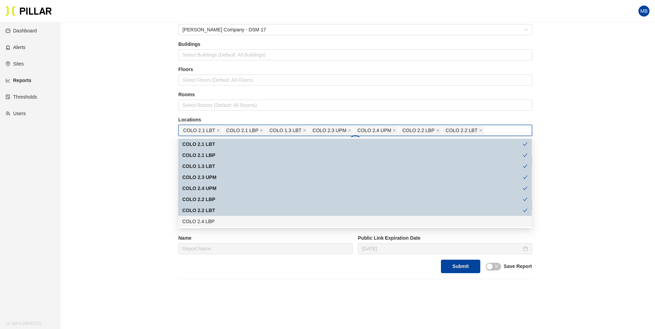
click at [216, 222] on div "COLO 2.4 LBP" at bounding box center [354, 222] width 345 height 8
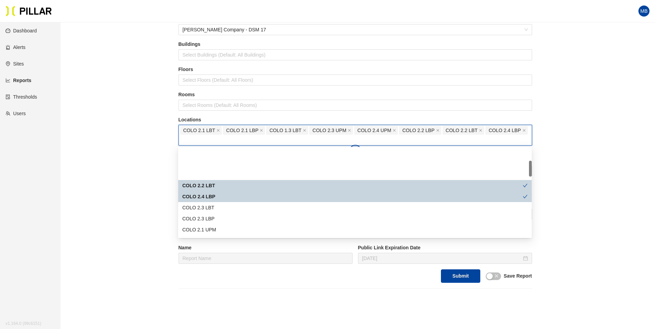
scroll to position [69, 0]
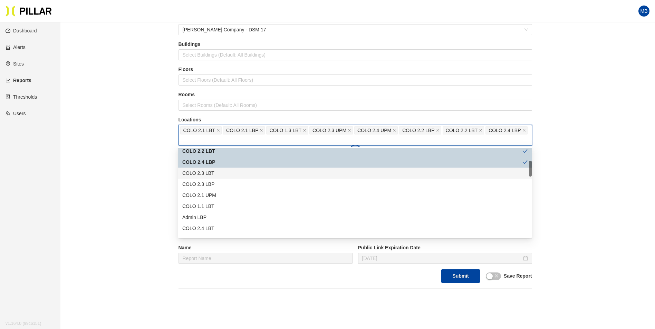
drag, startPoint x: 215, startPoint y: 170, endPoint x: 215, endPoint y: 174, distance: 4.5
click at [215, 170] on div "COLO 2.3 LBT" at bounding box center [354, 173] width 345 height 8
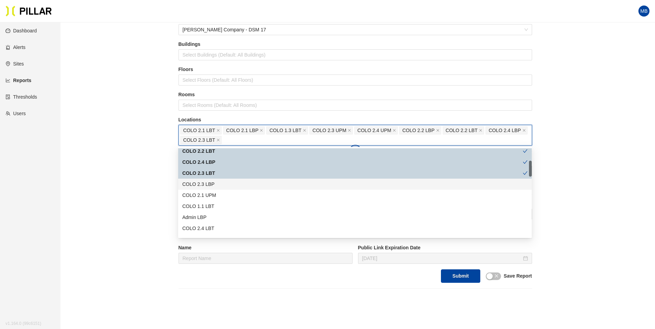
click at [216, 182] on div "COLO 2.3 LBP" at bounding box center [354, 185] width 345 height 8
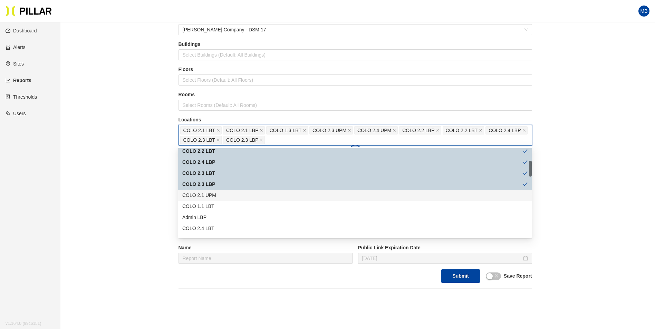
click at [218, 197] on div "COLO 2.1 UPM" at bounding box center [354, 196] width 345 height 8
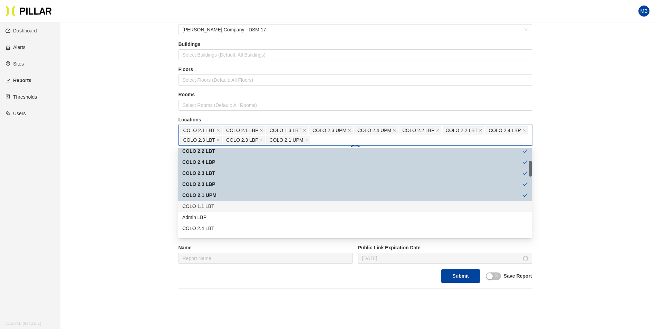
click at [218, 206] on div "COLO 1.1 LBT" at bounding box center [354, 207] width 345 height 8
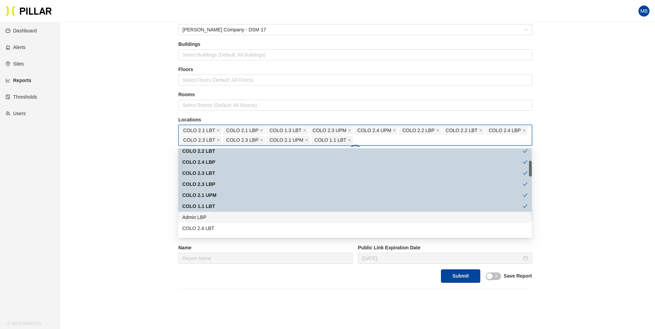
click at [213, 218] on div "Admin LBP" at bounding box center [354, 218] width 345 height 8
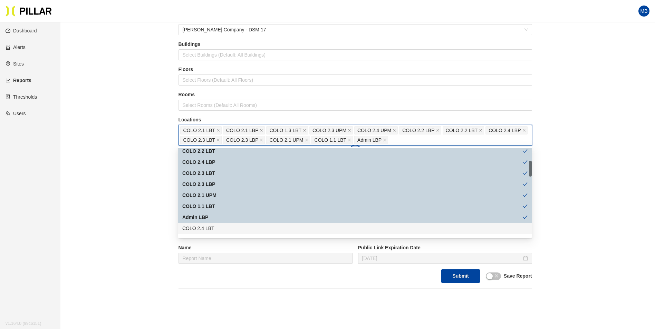
click at [218, 227] on div "COLO 2.4 LBT" at bounding box center [354, 229] width 345 height 8
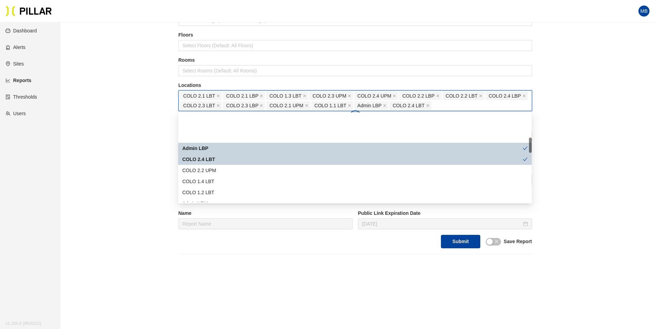
scroll to position [138, 0]
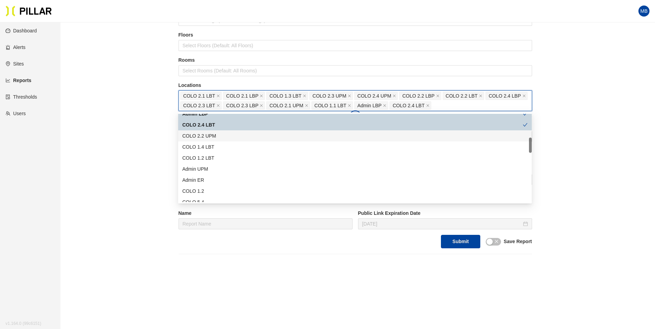
click at [219, 136] on div "COLO 2.2 UPM" at bounding box center [354, 136] width 345 height 8
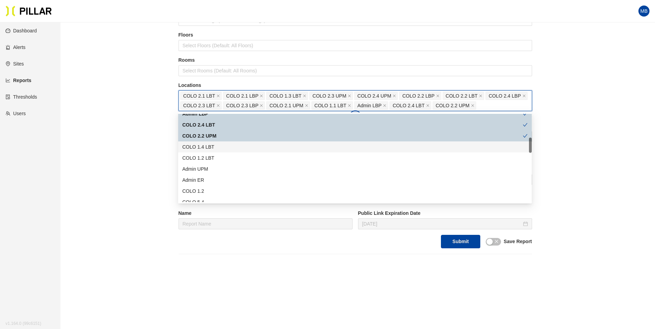
click at [217, 146] on div "COLO 1.4 LBT" at bounding box center [354, 147] width 345 height 8
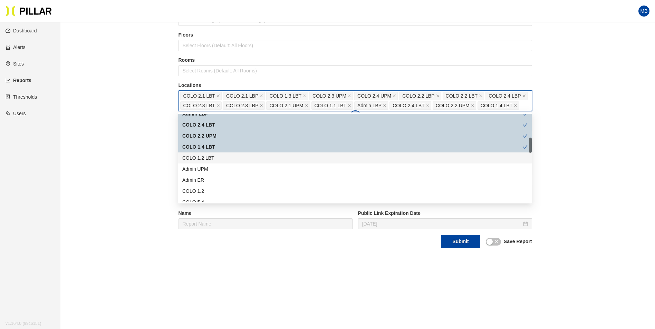
click at [215, 159] on div "COLO 1.2 LBT" at bounding box center [354, 158] width 345 height 8
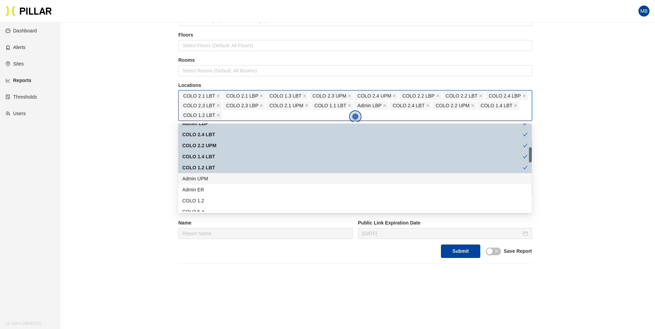
click at [221, 182] on div "Admin UPM" at bounding box center [354, 179] width 345 height 8
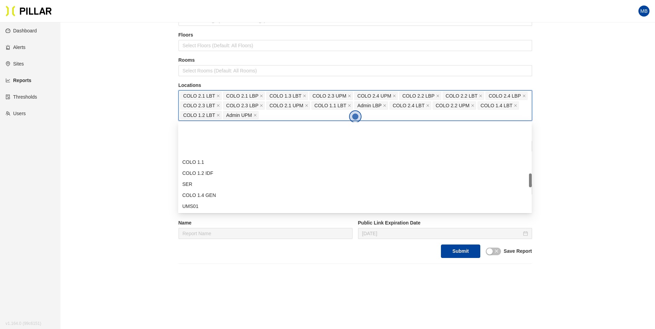
scroll to position [311, 0]
click at [212, 170] on div "UMS01" at bounding box center [354, 172] width 345 height 8
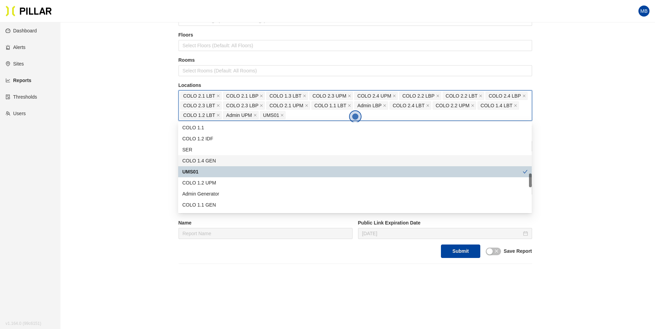
click at [223, 161] on div "COLO 1.4 GEN" at bounding box center [354, 161] width 345 height 8
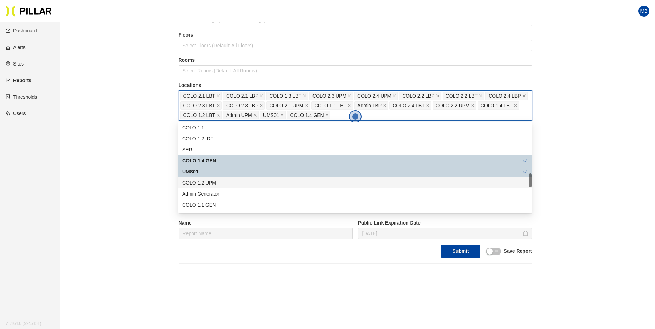
click at [225, 186] on div "COLO 1.2 UPM" at bounding box center [354, 183] width 345 height 8
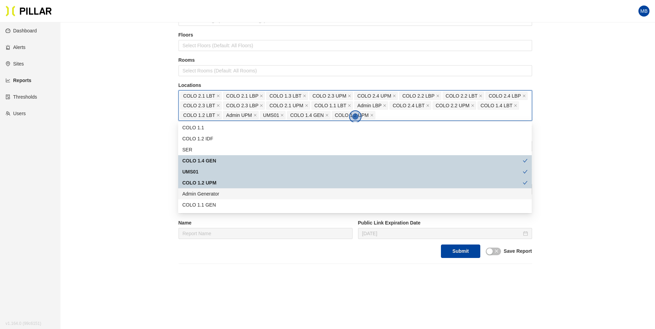
click at [224, 192] on div "Admin Generator" at bounding box center [354, 194] width 345 height 8
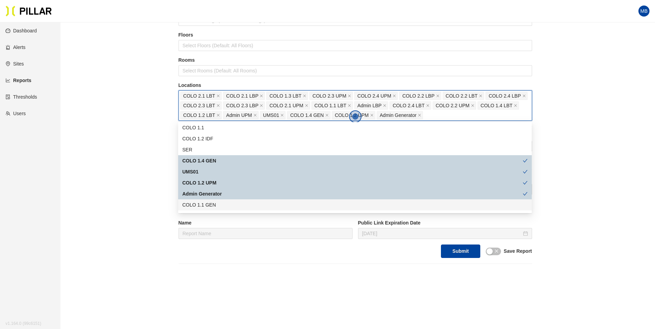
click at [220, 204] on div "COLO 1.1 GEN" at bounding box center [354, 205] width 345 height 8
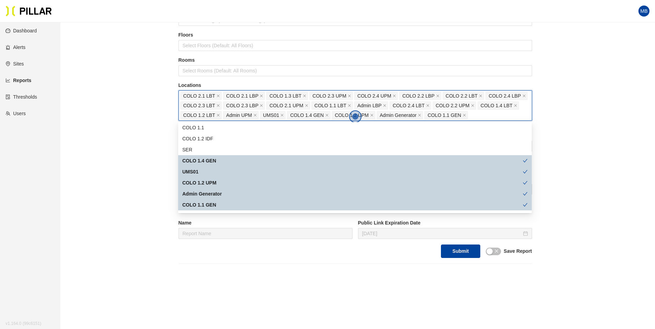
scroll to position [345, 0]
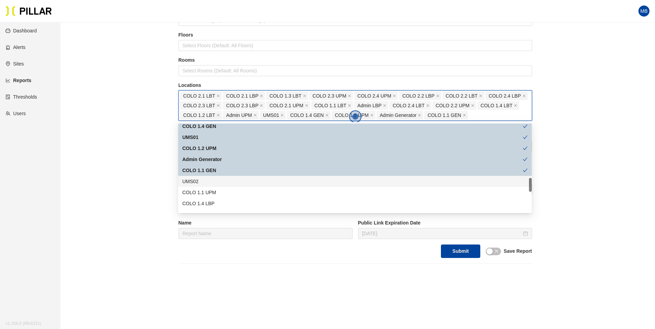
click at [214, 180] on div "UMS02" at bounding box center [354, 182] width 345 height 8
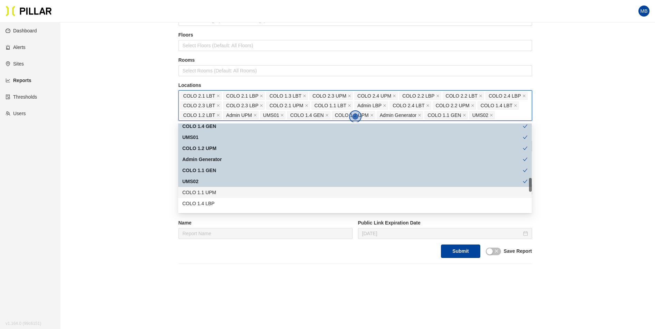
drag, startPoint x: 211, startPoint y: 192, endPoint x: 211, endPoint y: 197, distance: 4.5
click at [211, 193] on div "COLO 1.1 UPM" at bounding box center [354, 193] width 345 height 8
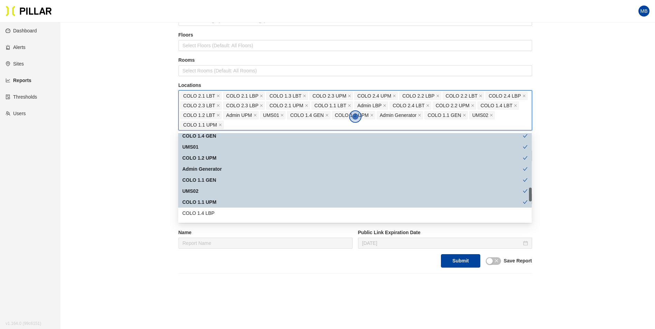
click at [211, 198] on div "COLO 1.1 UPM" at bounding box center [354, 202] width 353 height 11
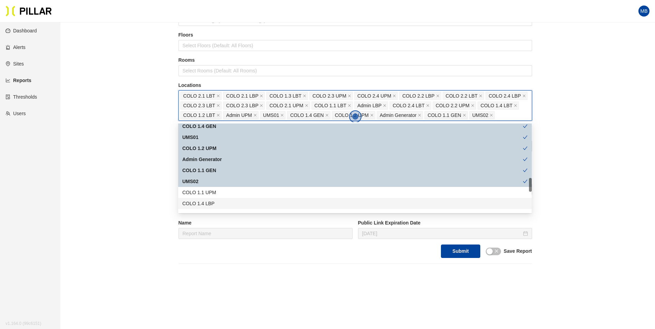
click at [212, 198] on div "COLO 1.4 LBP" at bounding box center [354, 203] width 353 height 11
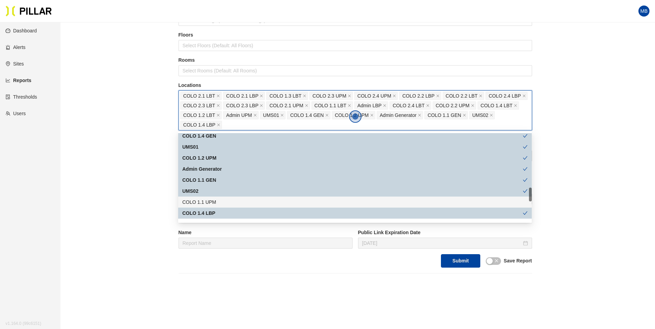
click at [213, 200] on div "COLO 1.1 UPM" at bounding box center [354, 202] width 345 height 8
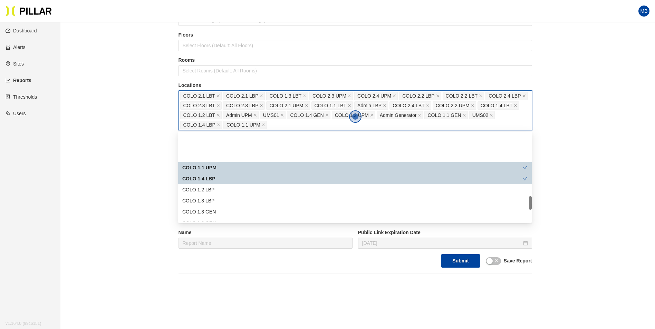
scroll to position [414, 0]
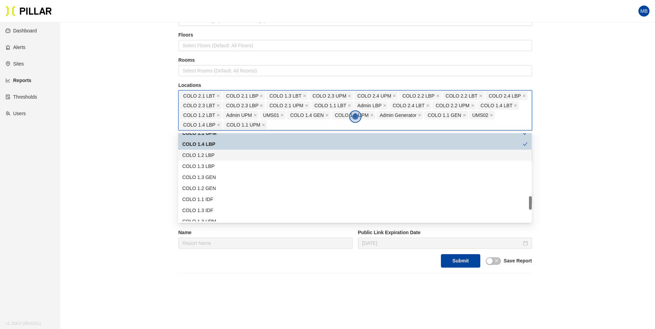
click at [217, 157] on div "COLO 1.2 LBP" at bounding box center [354, 156] width 345 height 8
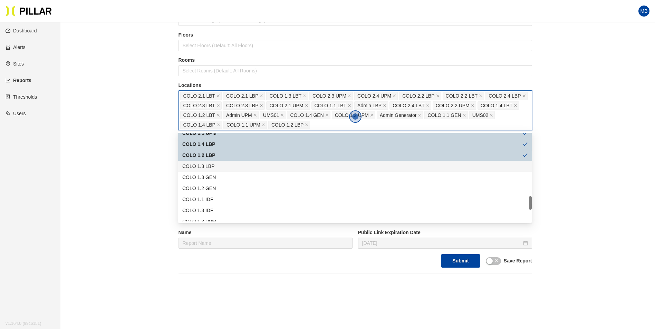
click at [211, 168] on div "COLO 1.3 LBP" at bounding box center [354, 167] width 345 height 8
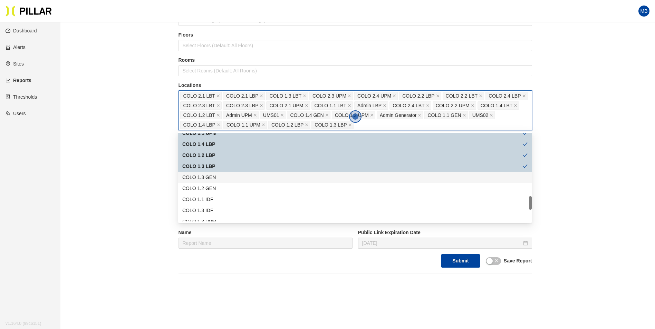
click at [212, 173] on div "COLO 1.3 GEN" at bounding box center [354, 177] width 353 height 11
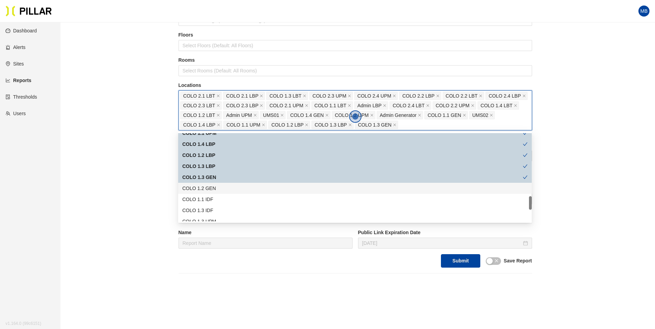
drag, startPoint x: 211, startPoint y: 185, endPoint x: 212, endPoint y: 188, distance: 3.5
click at [211, 185] on div "COLO 1.2 GEN" at bounding box center [354, 189] width 345 height 8
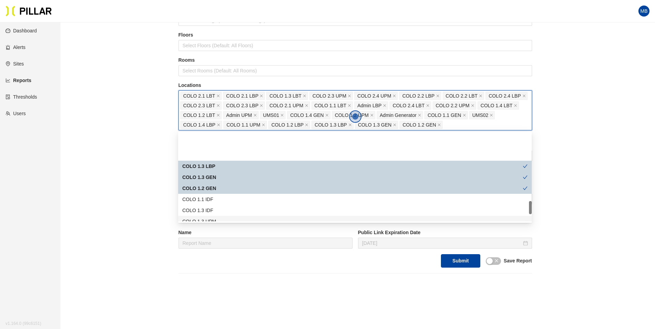
scroll to position [449, 0]
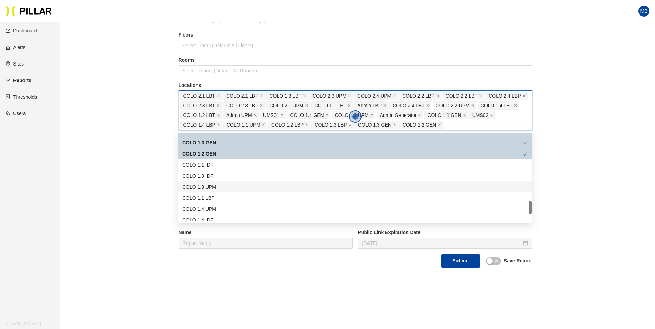
click at [218, 189] on div "COLO 1.3 UPM" at bounding box center [354, 187] width 345 height 8
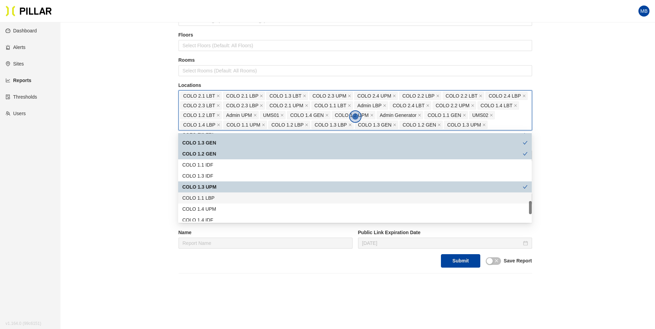
click at [219, 198] on div "COLO 1.1 LBP" at bounding box center [354, 198] width 345 height 8
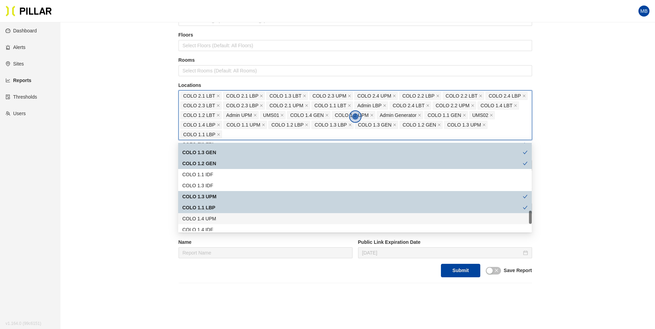
click at [220, 220] on div "COLO 1.4 UPM" at bounding box center [354, 219] width 345 height 8
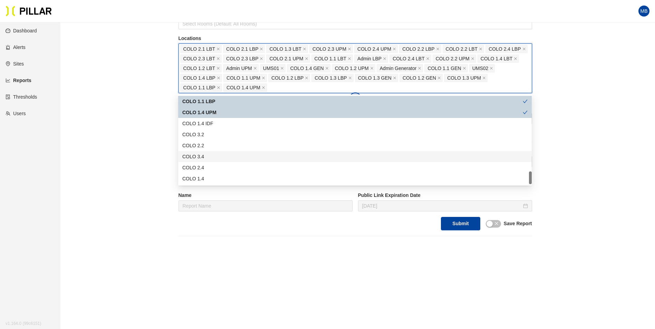
scroll to position [134, 0]
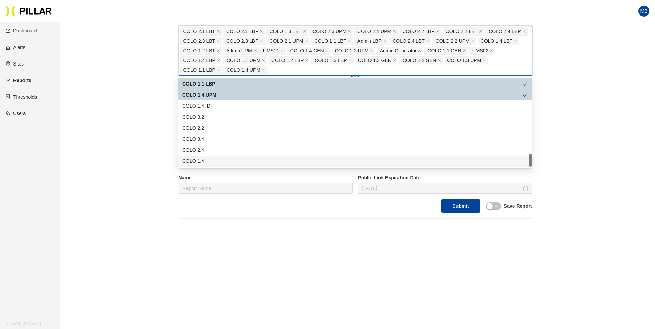
click at [105, 133] on div "Reports / Generate Historical Report / Site Weitz Company - DSM 17 Buildings Se…" at bounding box center [354, 56] width 555 height 324
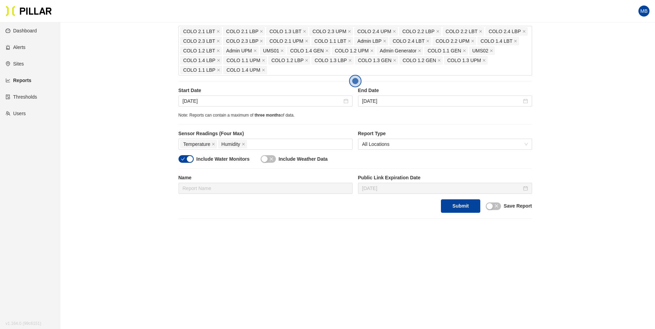
click at [227, 108] on div "Start Date Aug 18, 2025 End Date Aug 25, 2025" at bounding box center [354, 99] width 353 height 25
click at [230, 103] on input "Aug 18, 2025" at bounding box center [262, 101] width 159 height 8
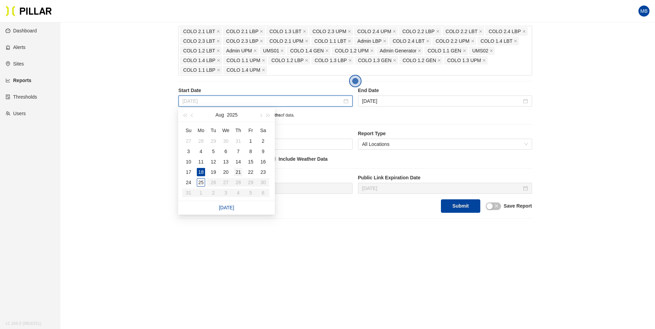
type input "Aug 21, 2025"
click at [237, 173] on div "21" at bounding box center [238, 172] width 8 height 8
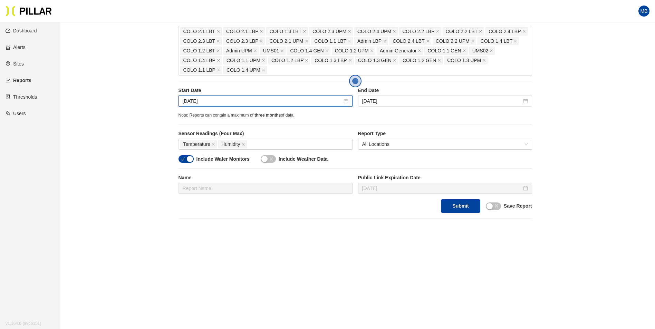
click at [189, 161] on div "button" at bounding box center [190, 159] width 6 height 6
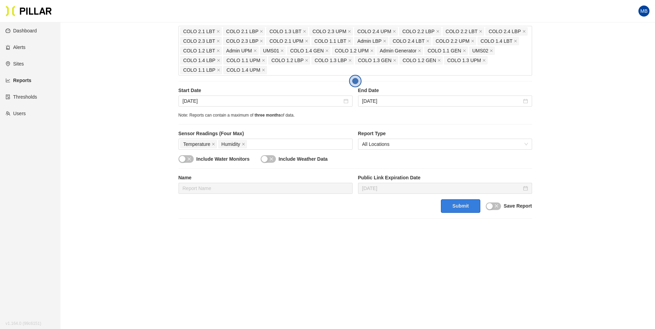
click at [457, 202] on button "Submit" at bounding box center [460, 206] width 39 height 13
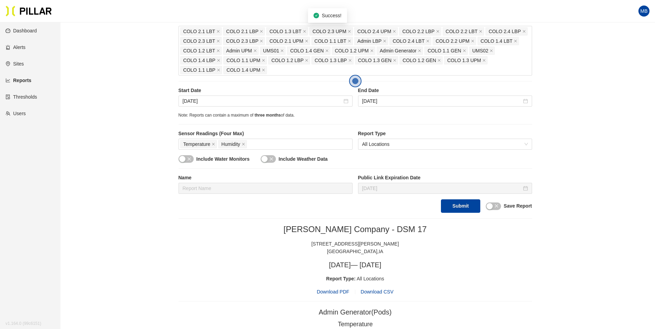
click at [330, 294] on span "Download PDF" at bounding box center [333, 292] width 32 height 8
